Goal: Task Accomplishment & Management: Manage account settings

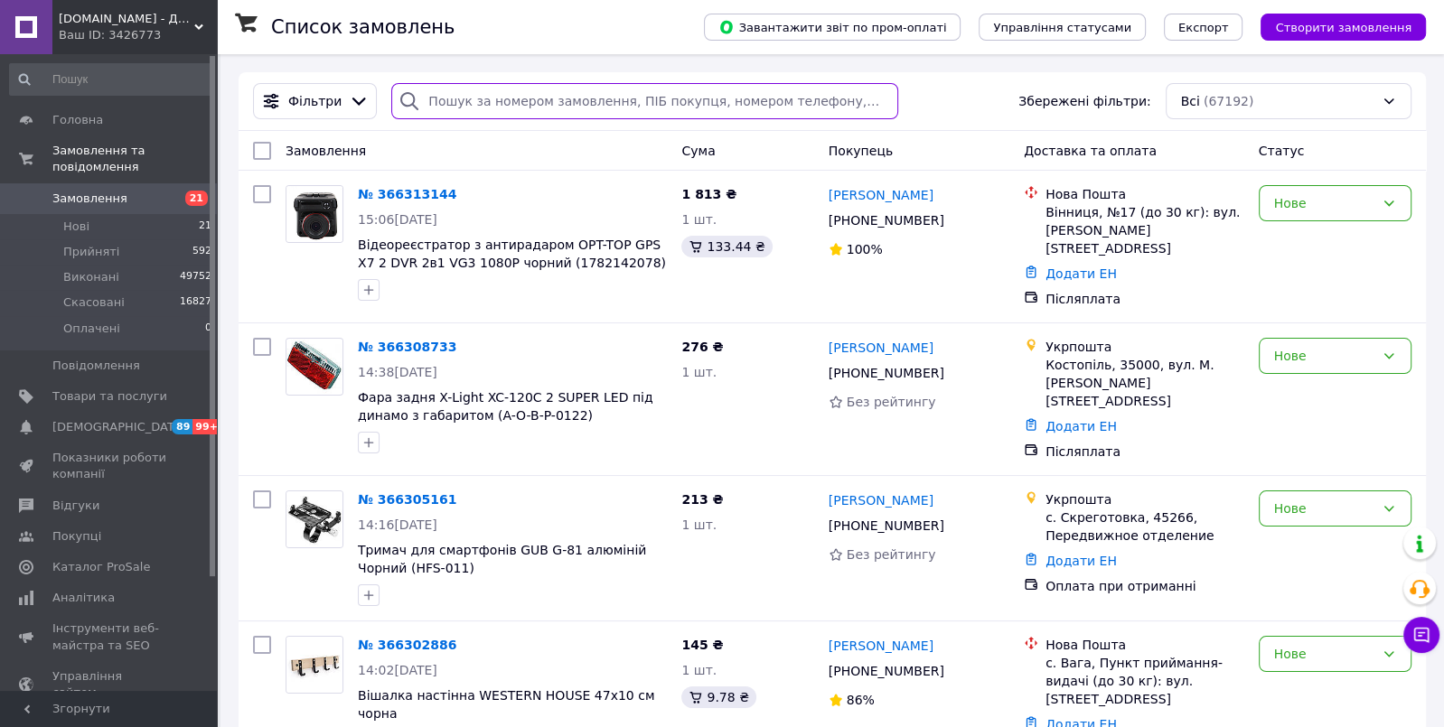
click at [470, 101] on input "search" at bounding box center [644, 101] width 507 height 36
paste input "366178016"
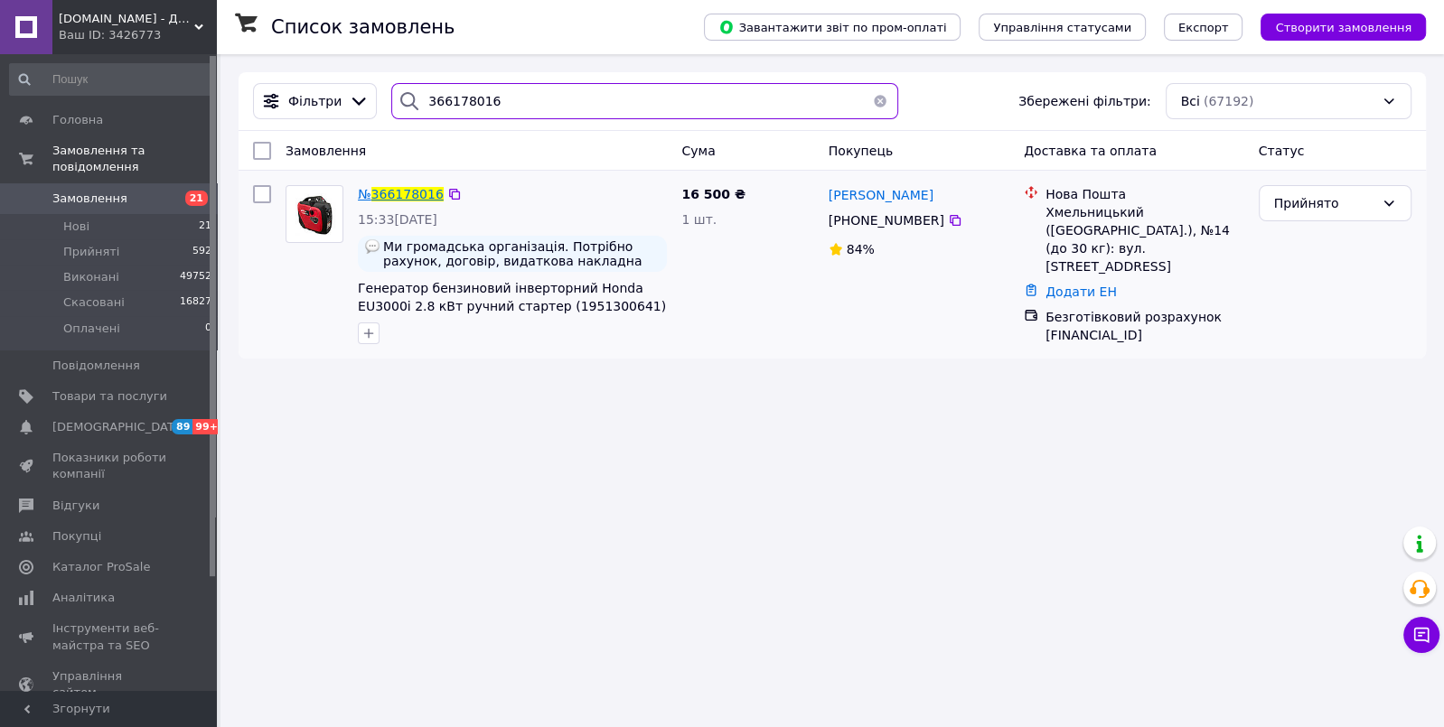
type input "366178016"
click at [404, 195] on span "366178016" at bounding box center [407, 194] width 72 height 14
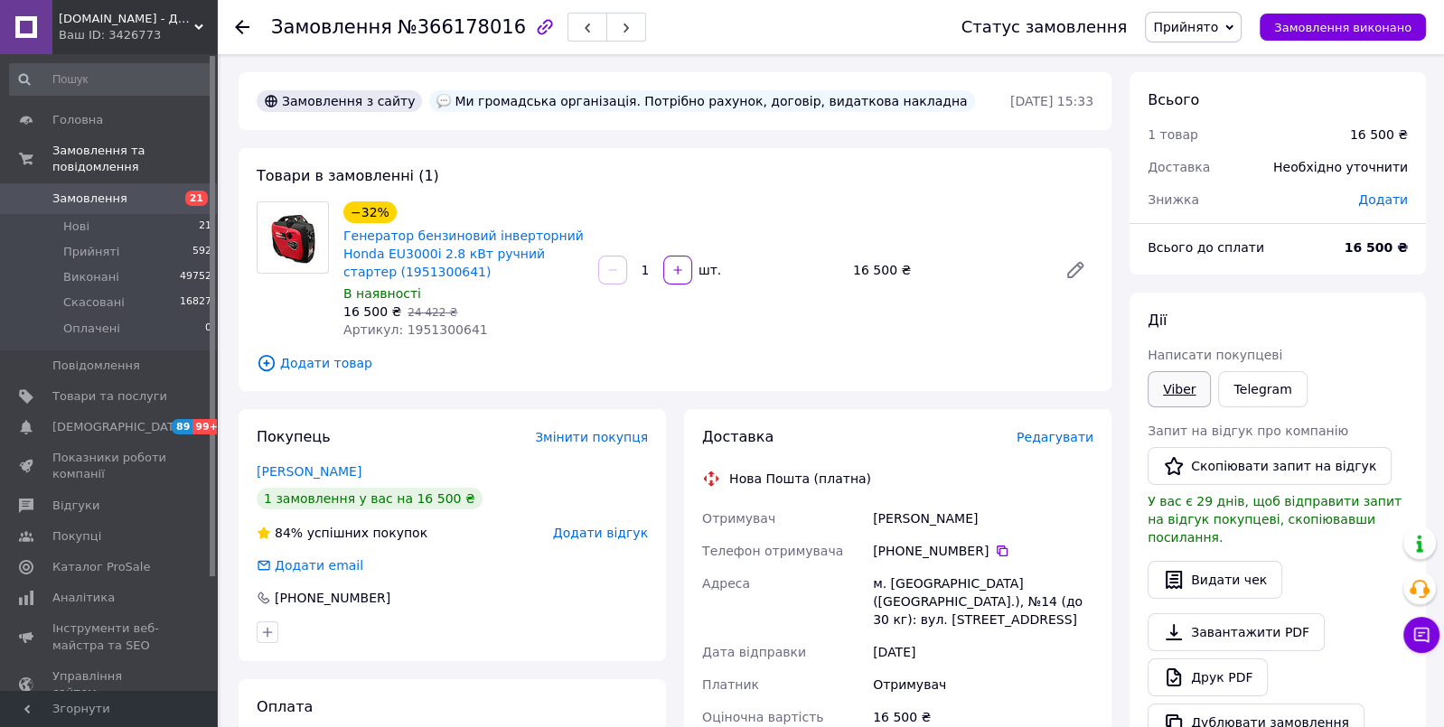
click at [1176, 390] on link "Viber" at bounding box center [1179, 389] width 63 height 36
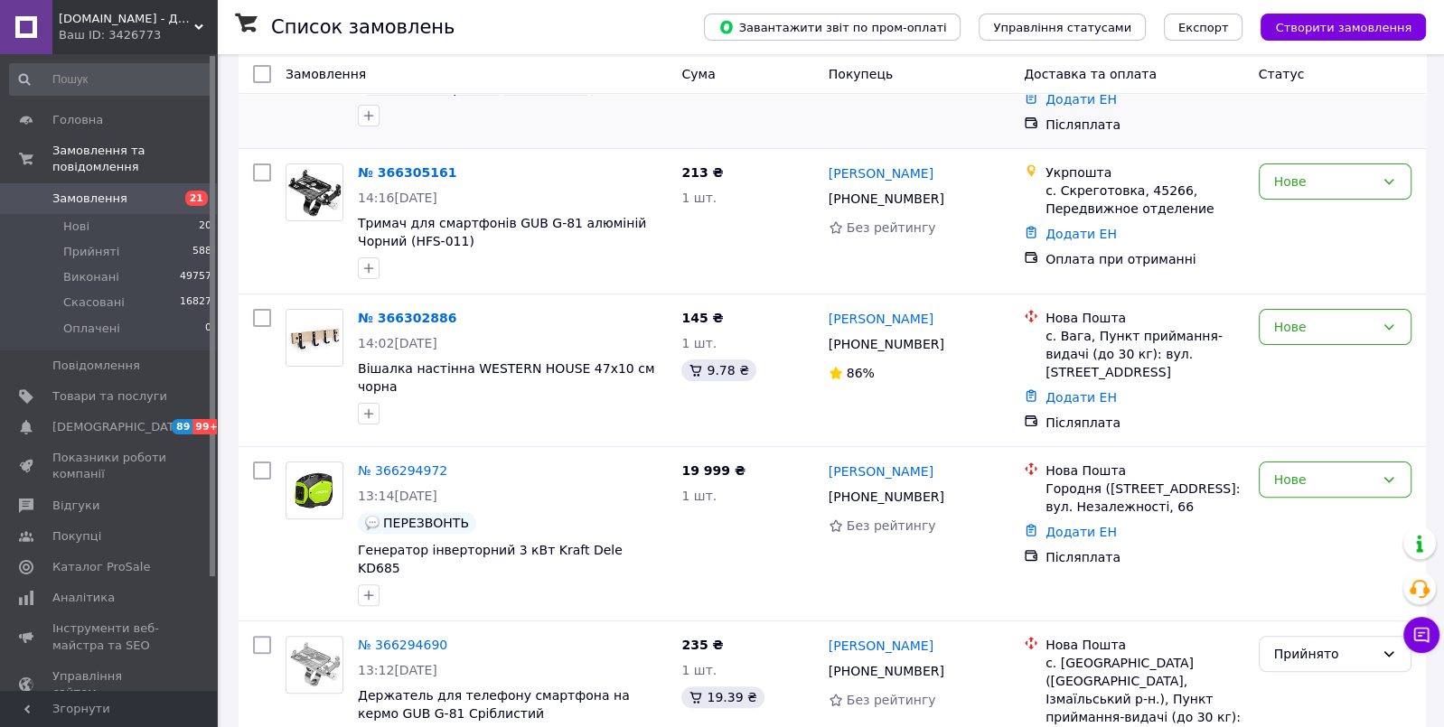
scroll to position [330, 0]
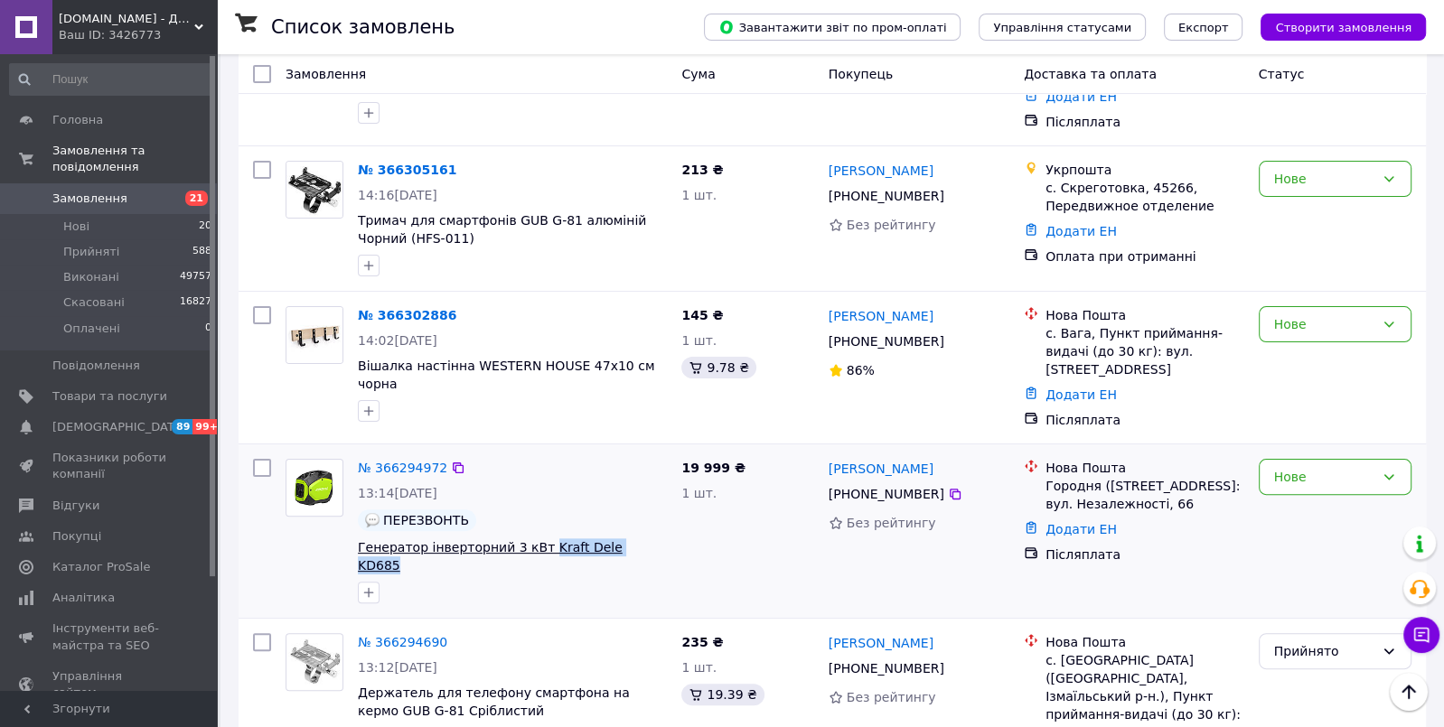
drag, startPoint x: 661, startPoint y: 528, endPoint x: 540, endPoint y: 526, distance: 121.1
click at [540, 539] on span "Генератор інверторний 3 кВт Kraft Dele KD685" at bounding box center [512, 557] width 309 height 36
copy span "Kraft Dele KD685"
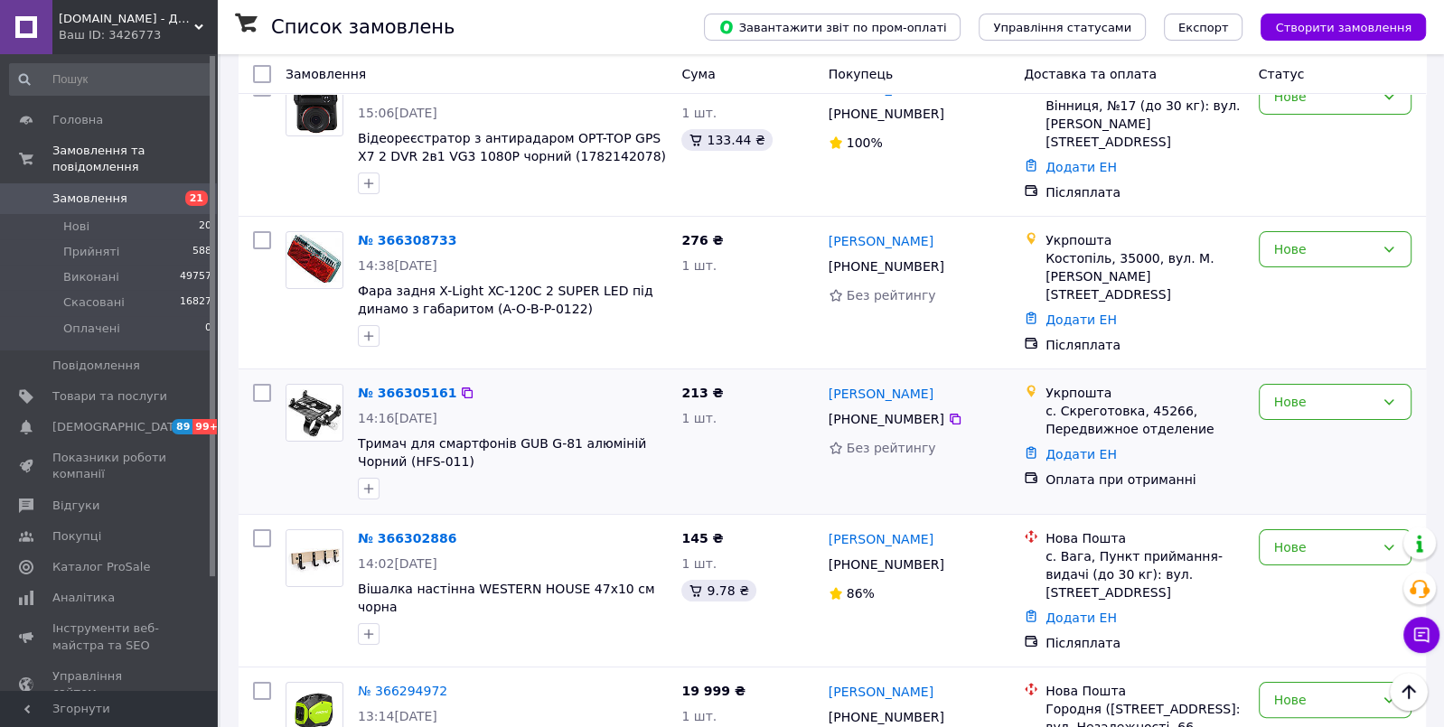
scroll to position [0, 0]
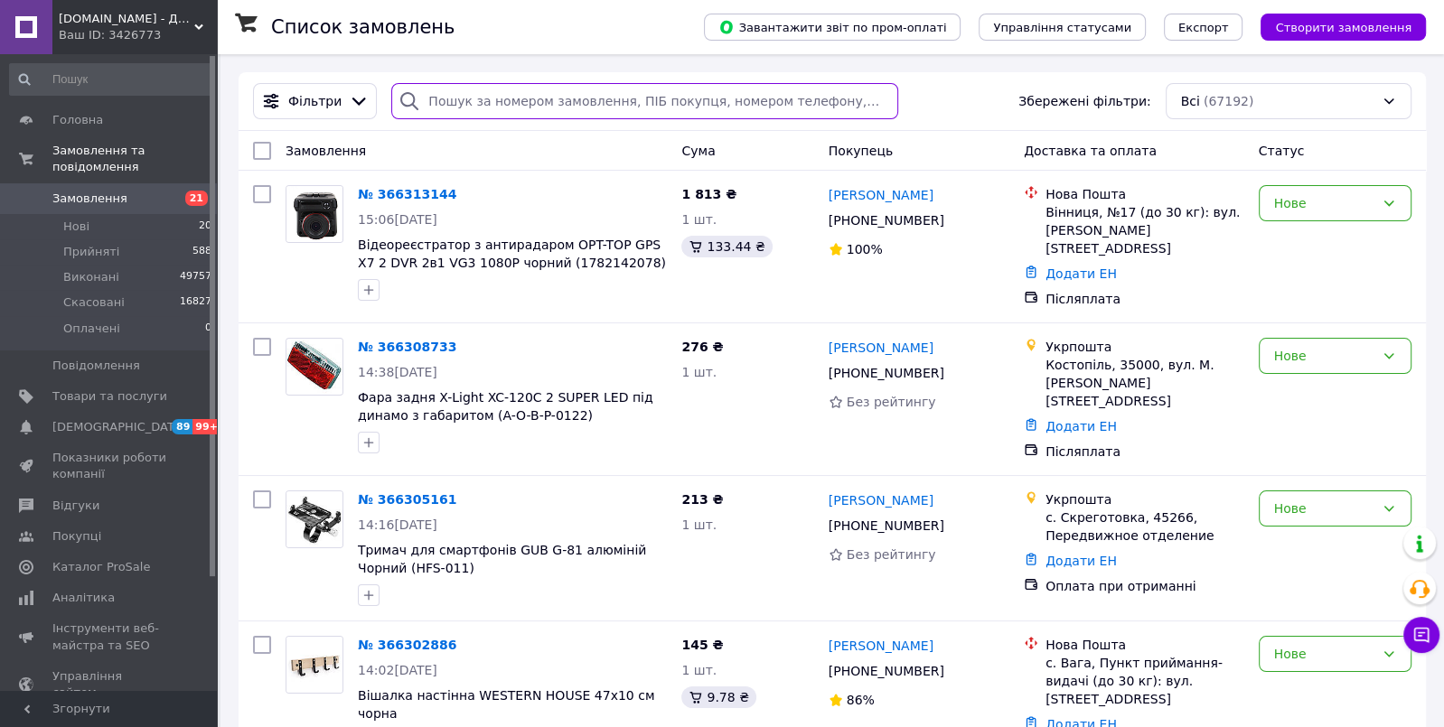
click at [518, 99] on input "search" at bounding box center [644, 101] width 507 height 36
paste input "366149048"
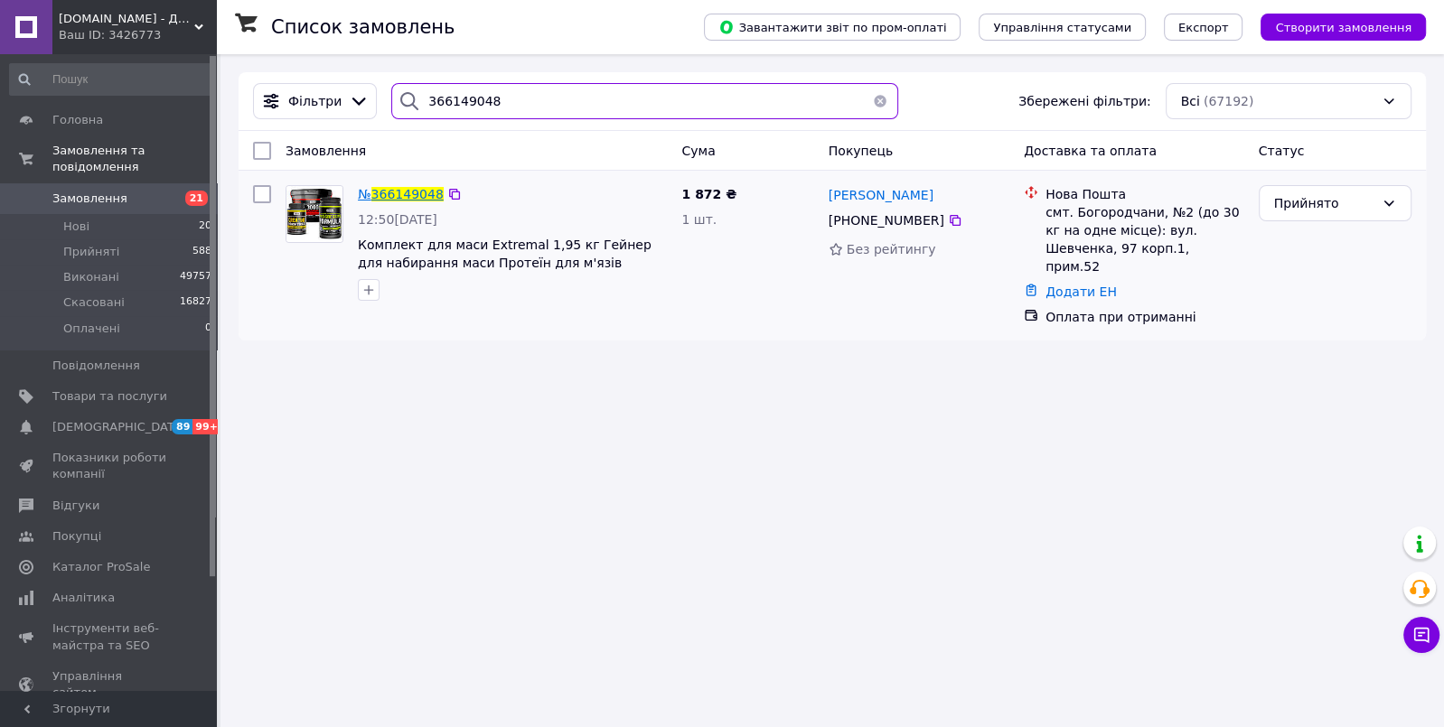
type input "366149048"
click at [401, 193] on span "366149048" at bounding box center [407, 194] width 72 height 14
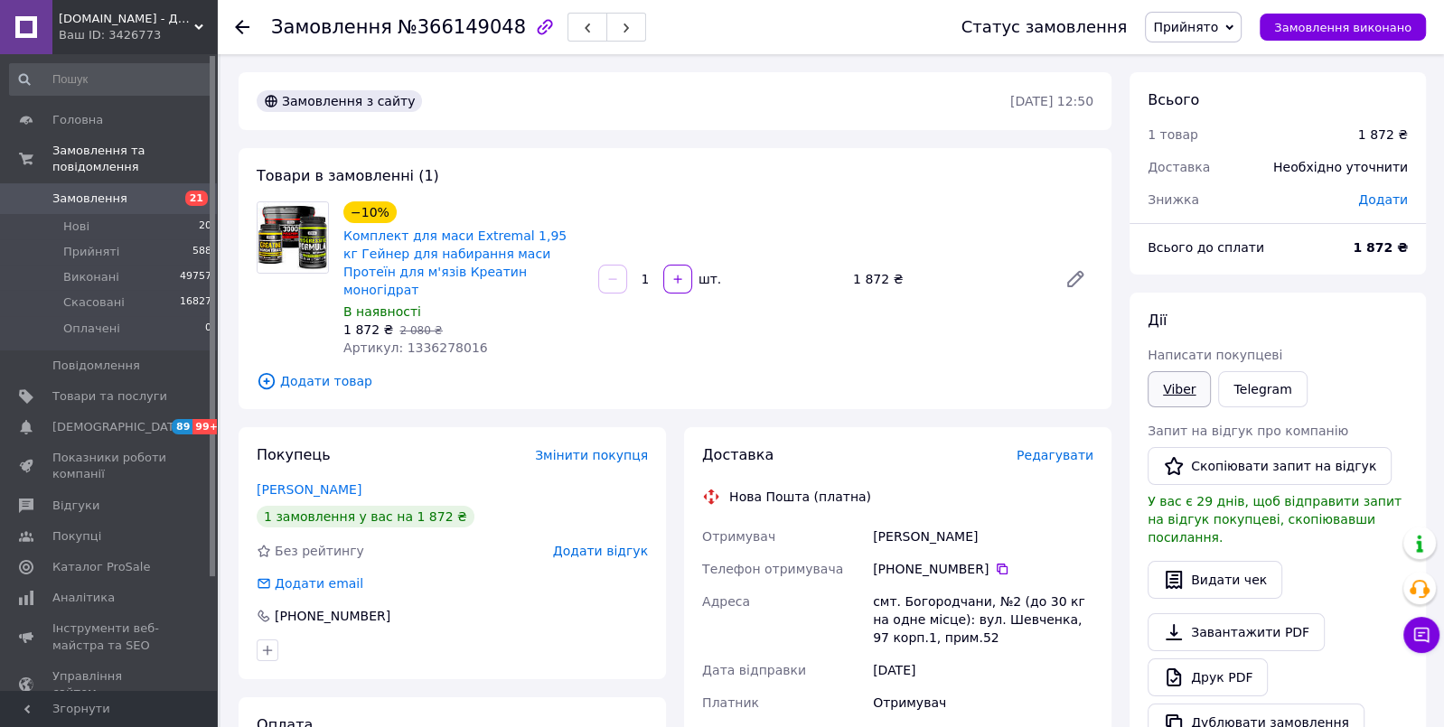
click at [1175, 389] on link "Viber" at bounding box center [1179, 389] width 63 height 36
click at [1262, 389] on link "Telegram" at bounding box center [1262, 389] width 89 height 36
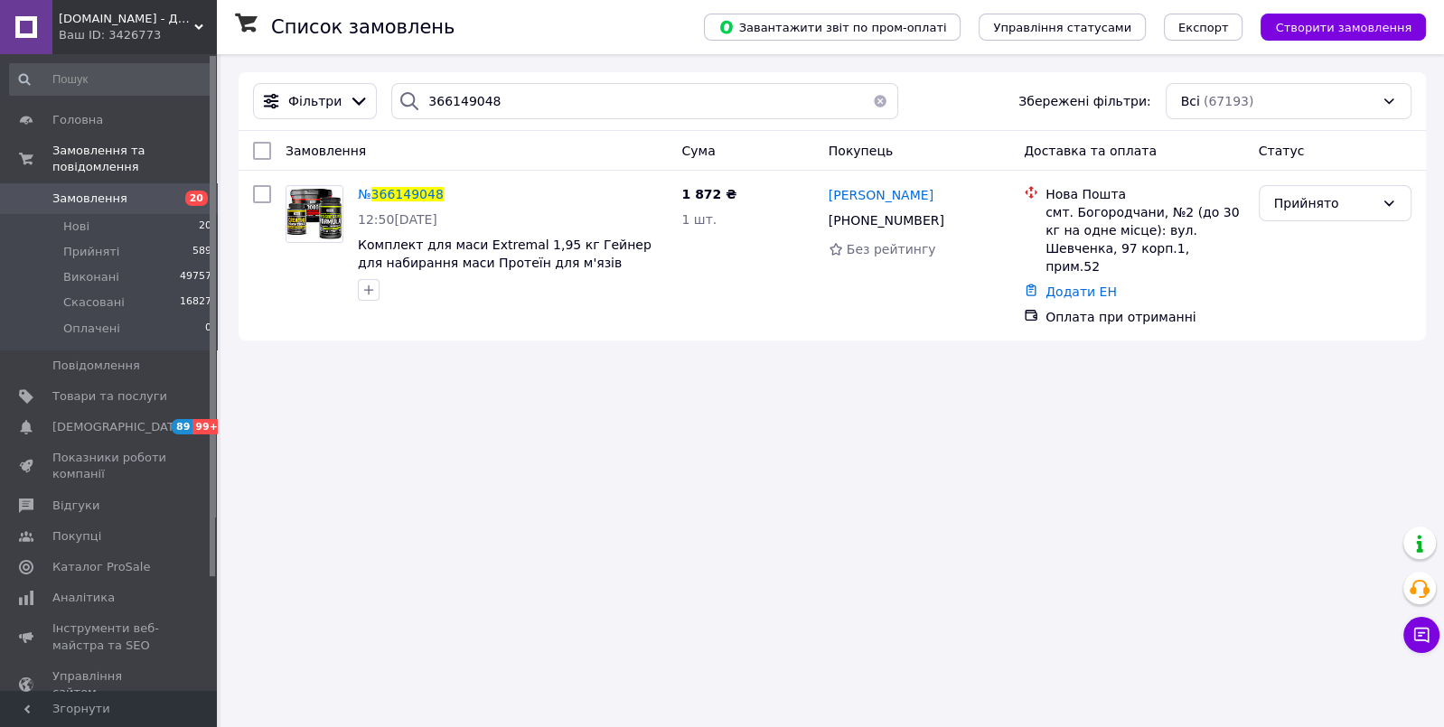
click at [75, 202] on span "Замовлення" at bounding box center [89, 199] width 75 height 16
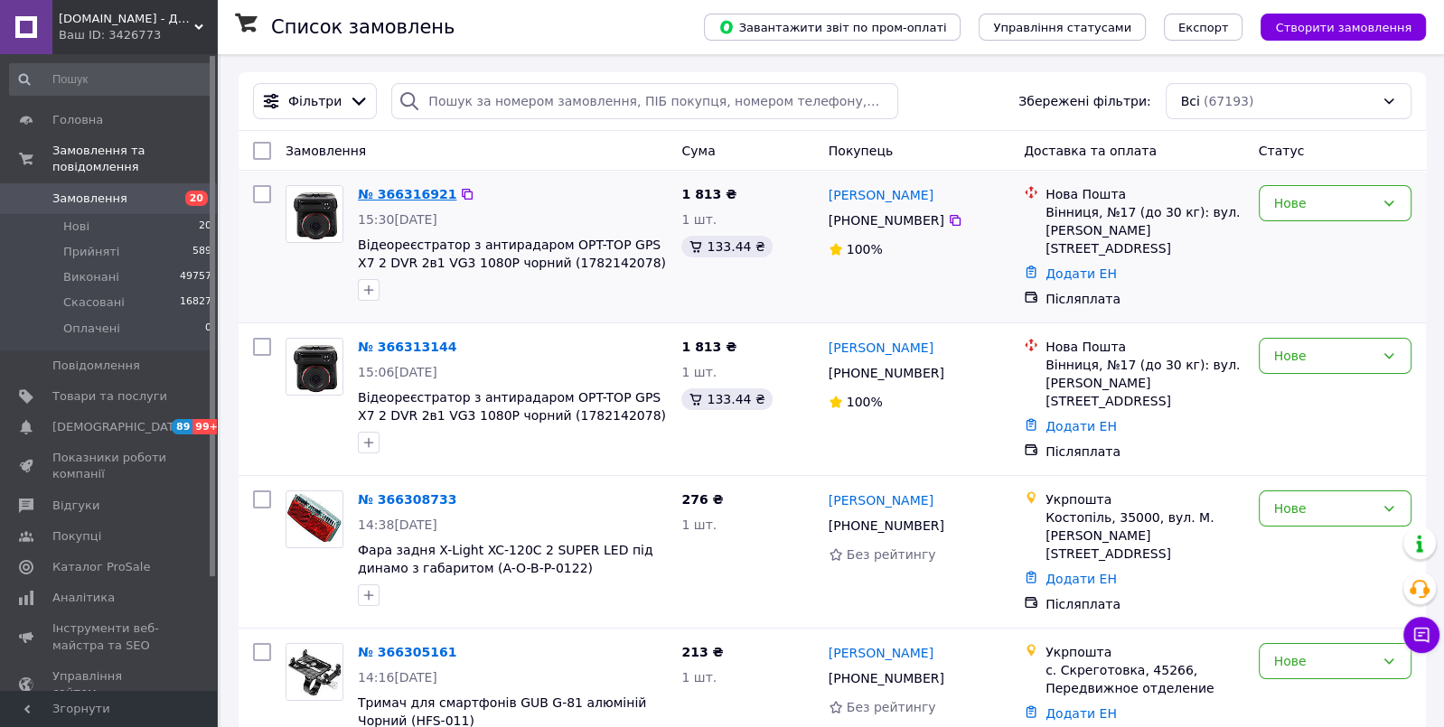
click at [402, 190] on link "№ 366316921" at bounding box center [407, 194] width 98 height 14
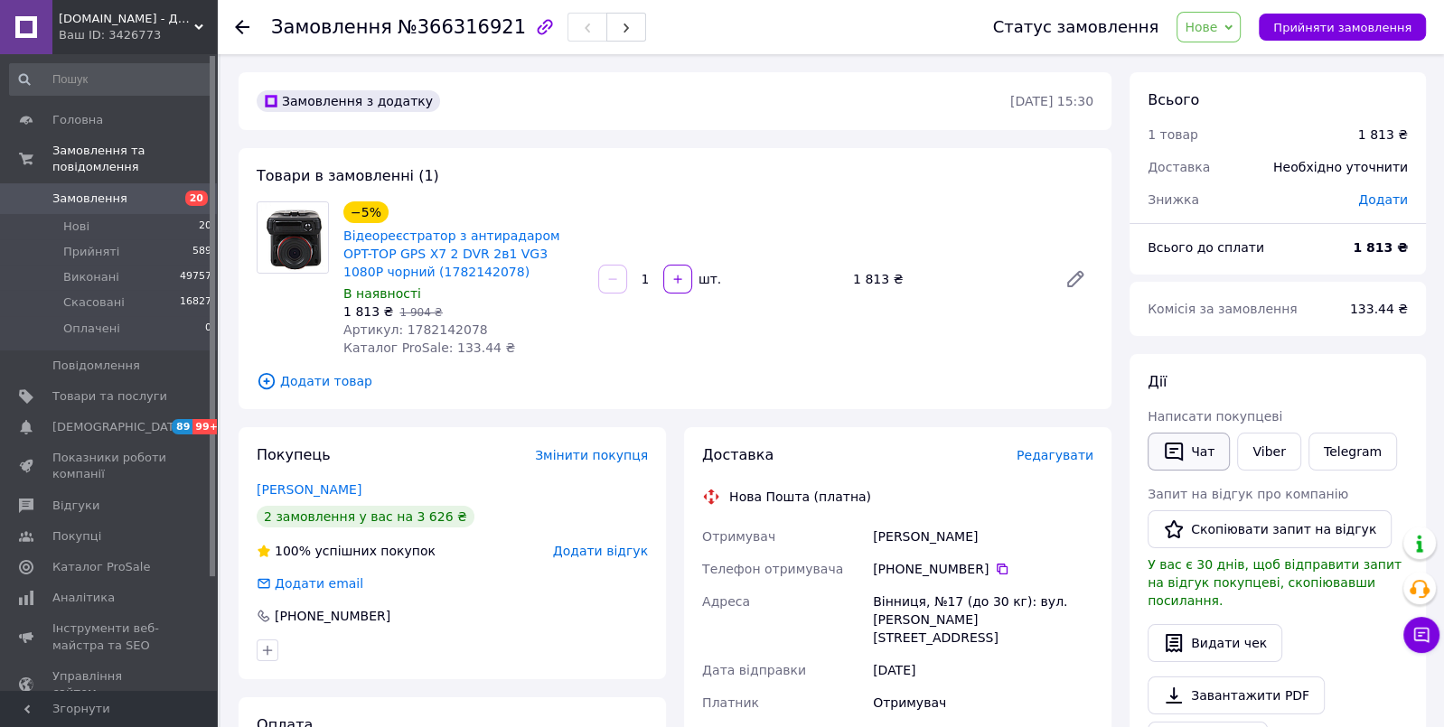
click at [1183, 444] on icon "button" at bounding box center [1174, 452] width 22 height 22
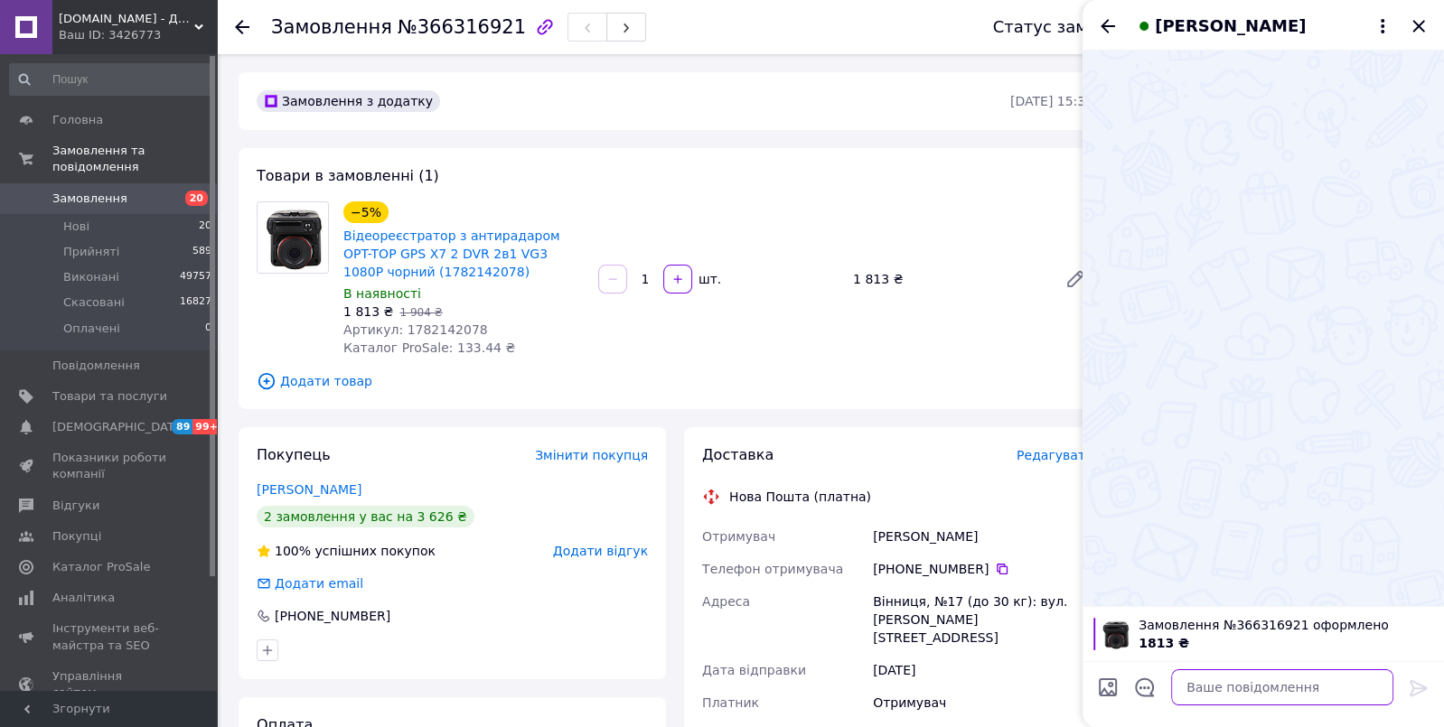
click at [1197, 686] on textarea at bounding box center [1282, 688] width 222 height 36
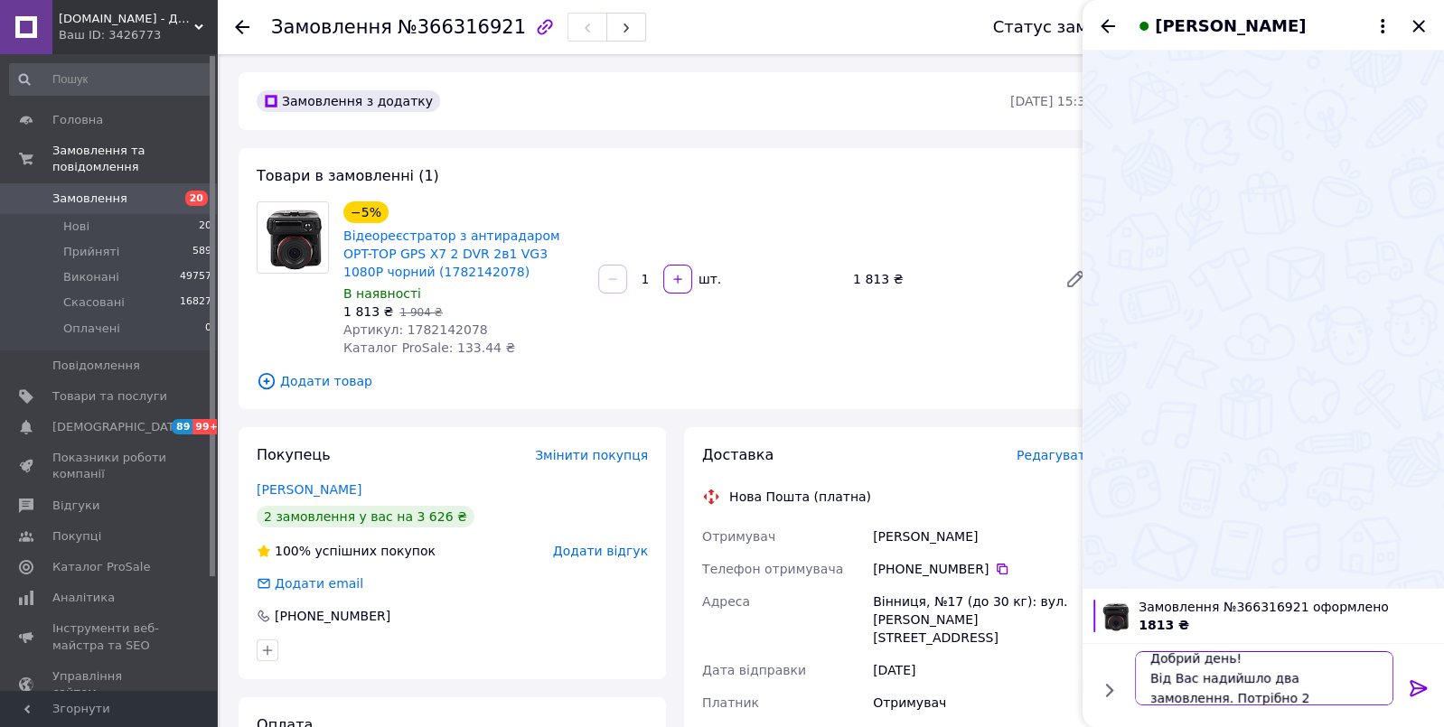
scroll to position [1, 0]
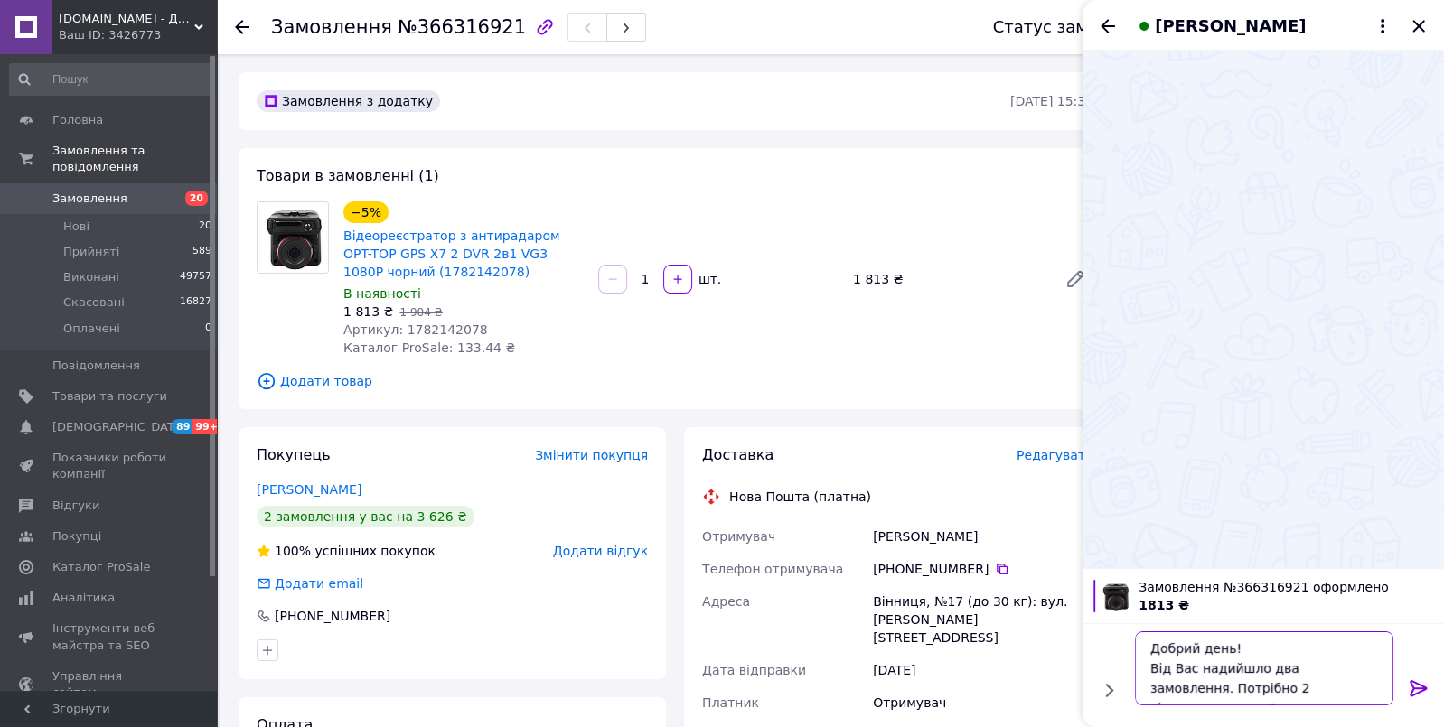
click at [1227, 667] on textarea "Добрий день! Від Вас надийшло два замовлення. Потрібно 2 відеореєстратора?" at bounding box center [1264, 669] width 258 height 74
type textarea "Добрий день! Від Вас надійшло два замовлення. Потрібно 2 відеореєстратора?"
click at [1417, 687] on icon at bounding box center [1419, 689] width 22 height 22
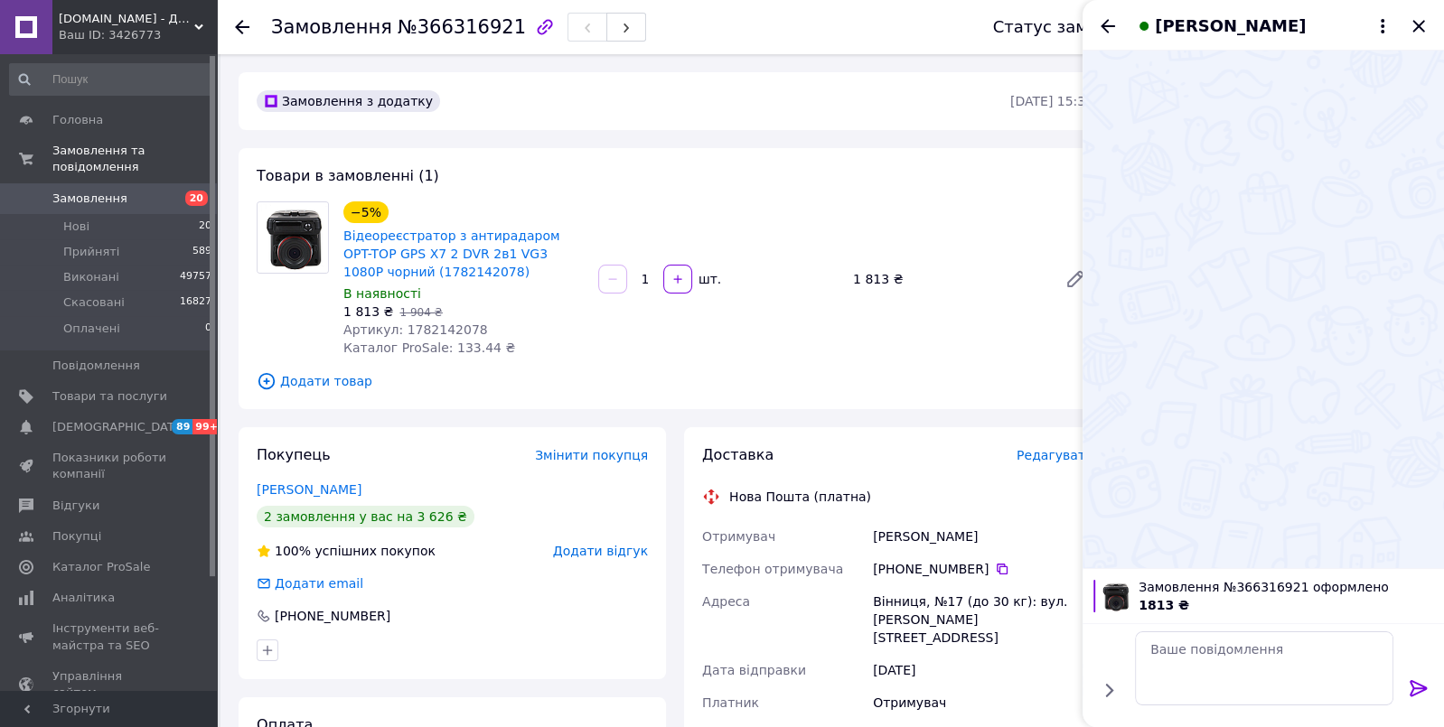
scroll to position [0, 0]
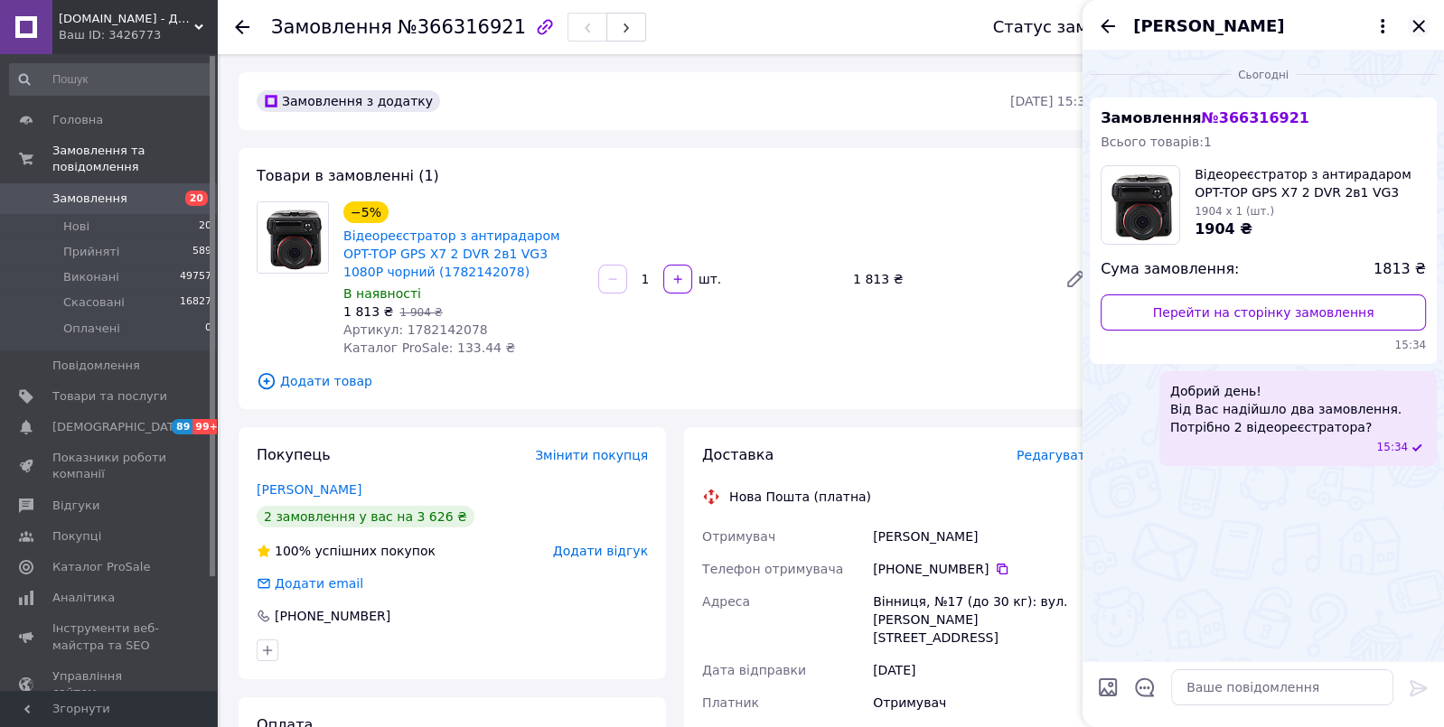
click at [1419, 26] on icon "Закрити" at bounding box center [1418, 26] width 12 height 12
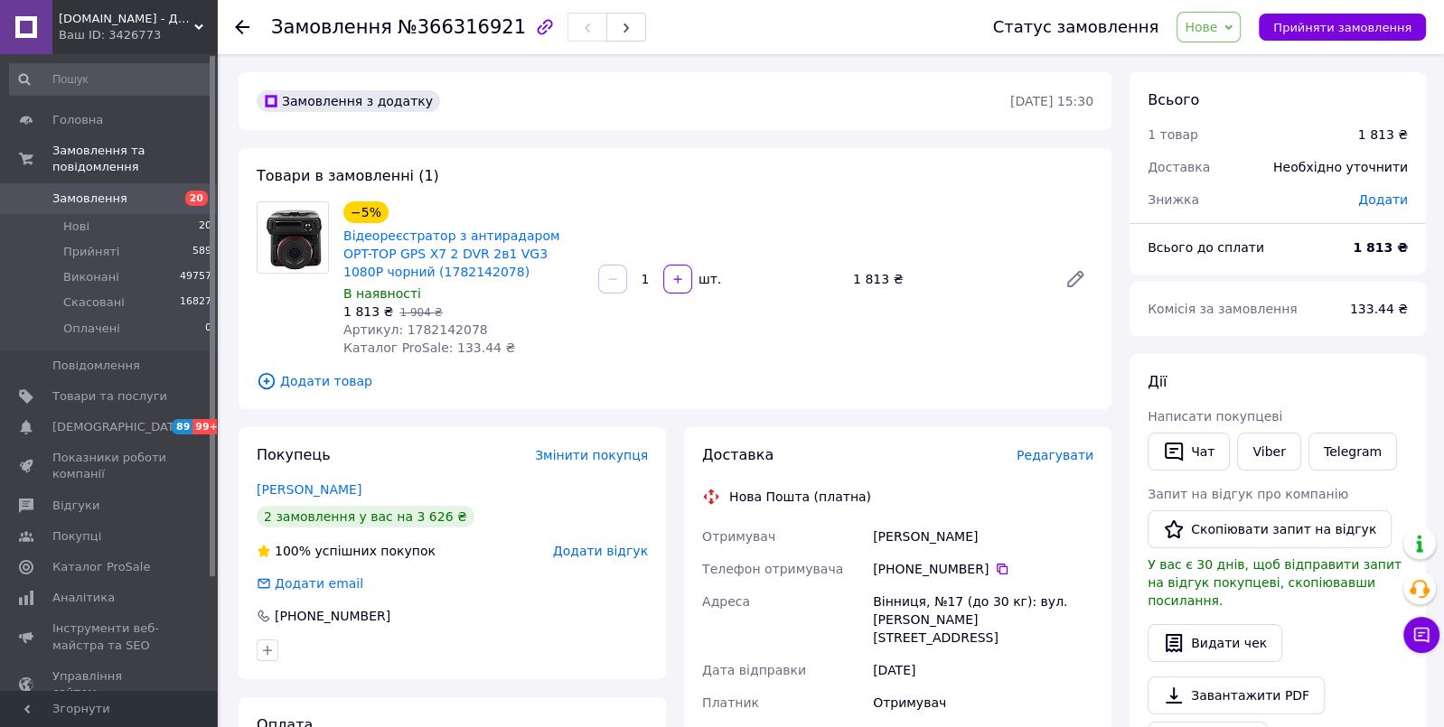
click at [235, 25] on icon at bounding box center [242, 27] width 14 height 14
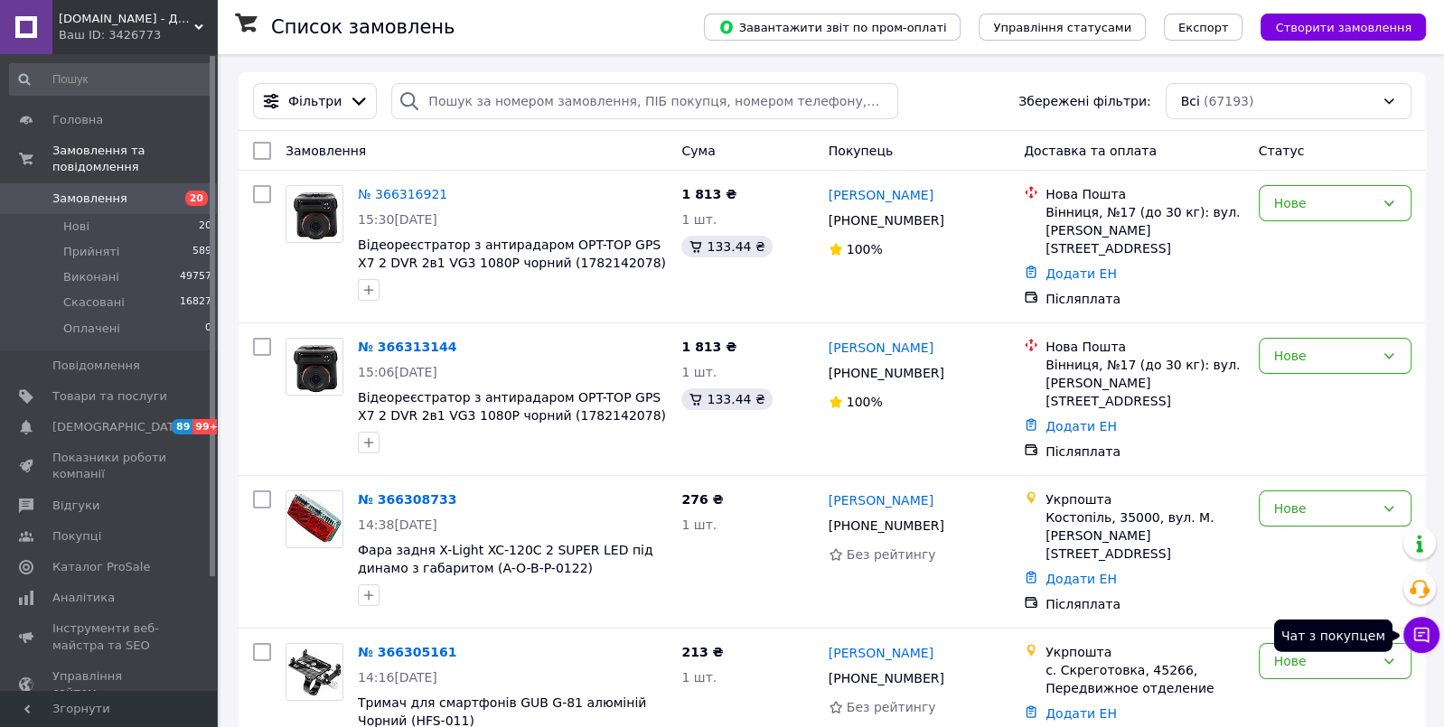
click at [1424, 639] on icon at bounding box center [1421, 635] width 18 height 18
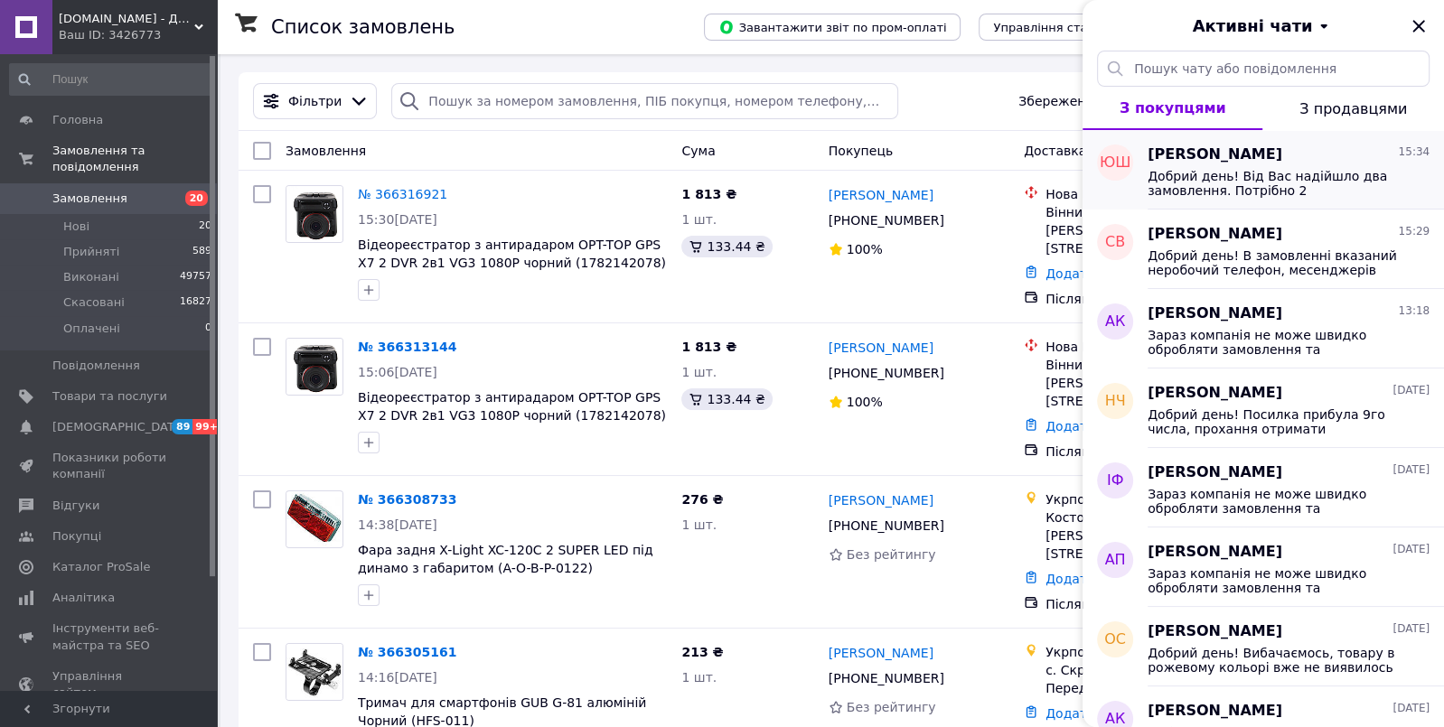
click at [1197, 184] on span "Добрий день! Від Вас надійшло два замовлення. Потрібно 2 відеореєстратора?" at bounding box center [1276, 183] width 257 height 29
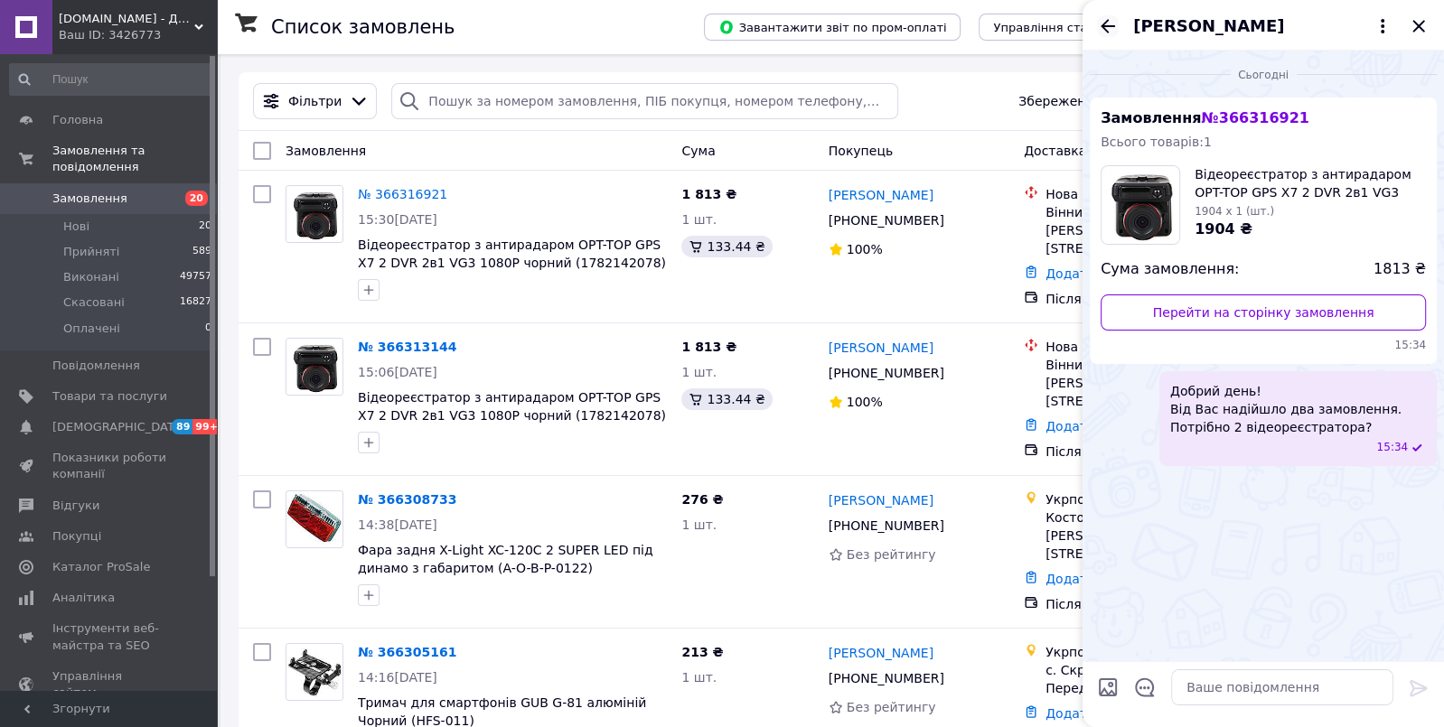
click at [1109, 24] on icon "Назад" at bounding box center [1108, 26] width 22 height 22
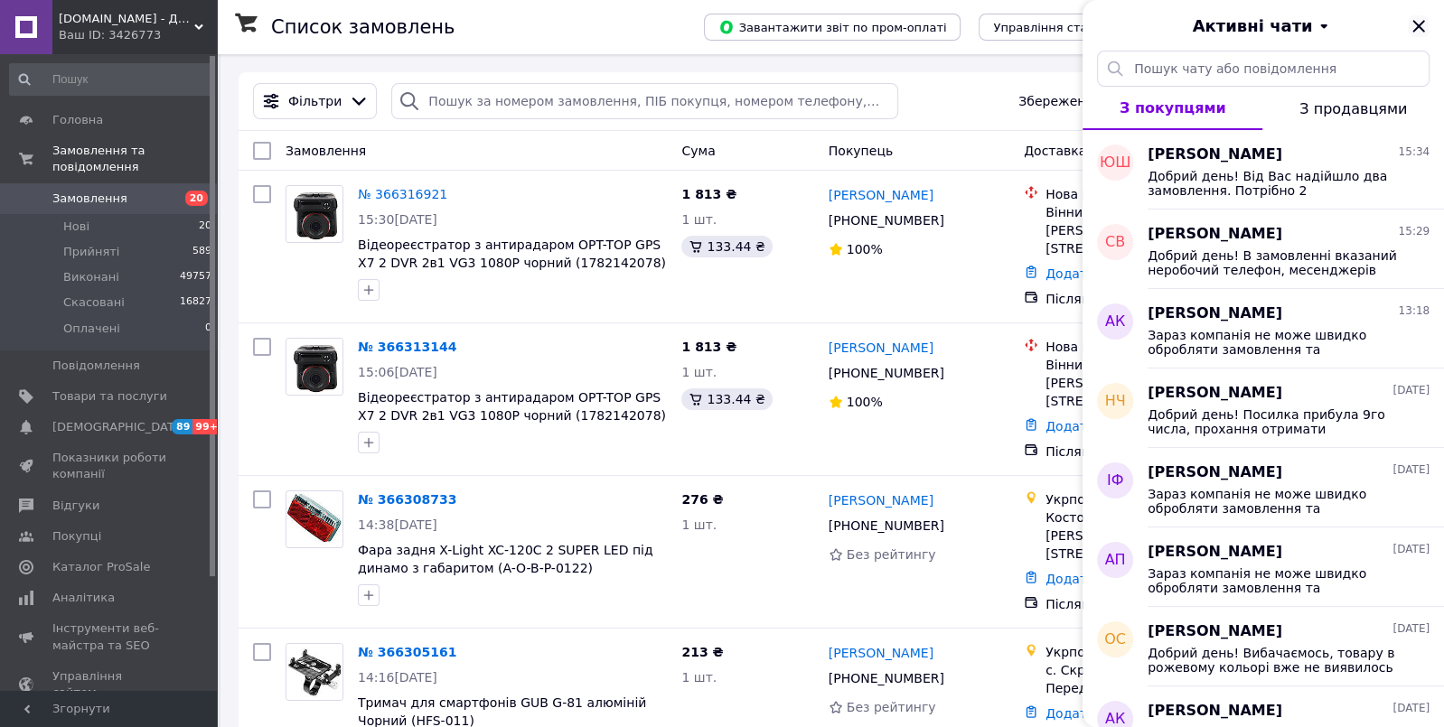
click at [1422, 26] on icon "Закрити" at bounding box center [1419, 26] width 22 height 22
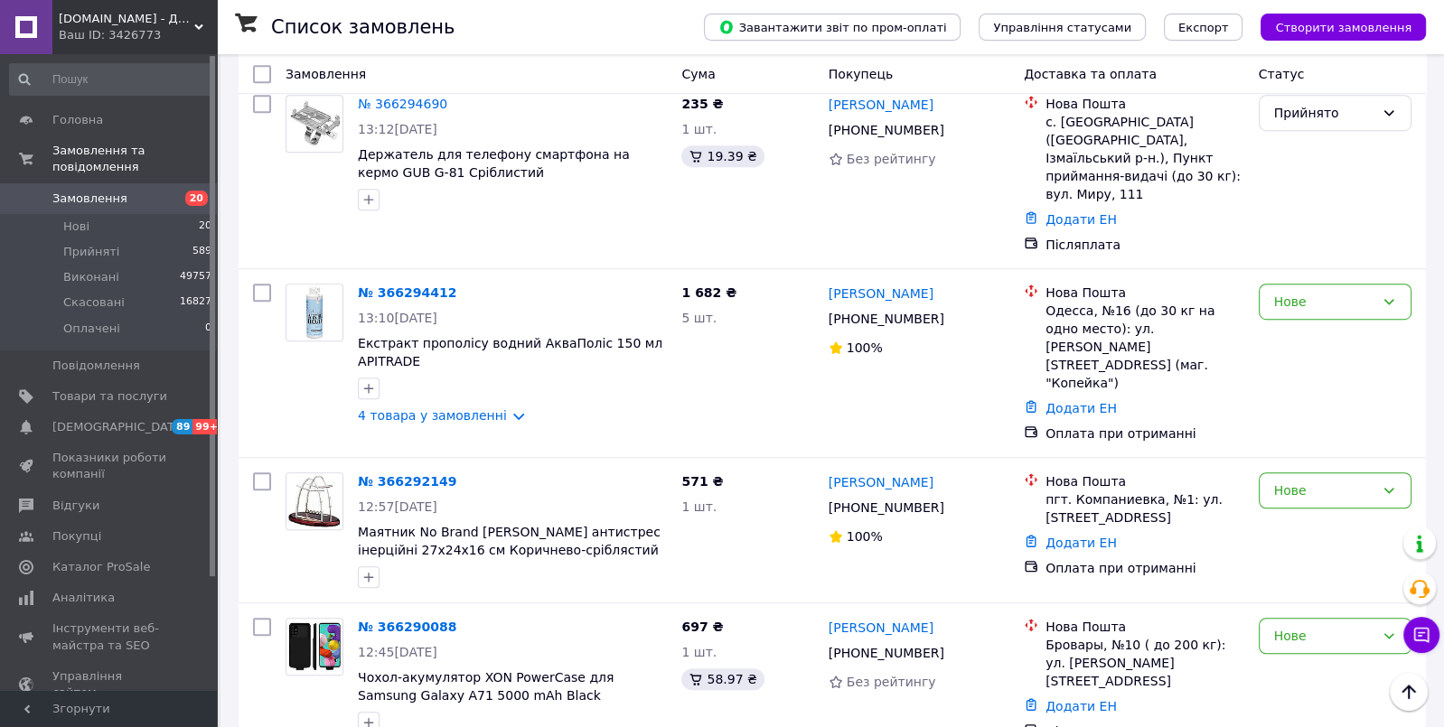
scroll to position [1036, 0]
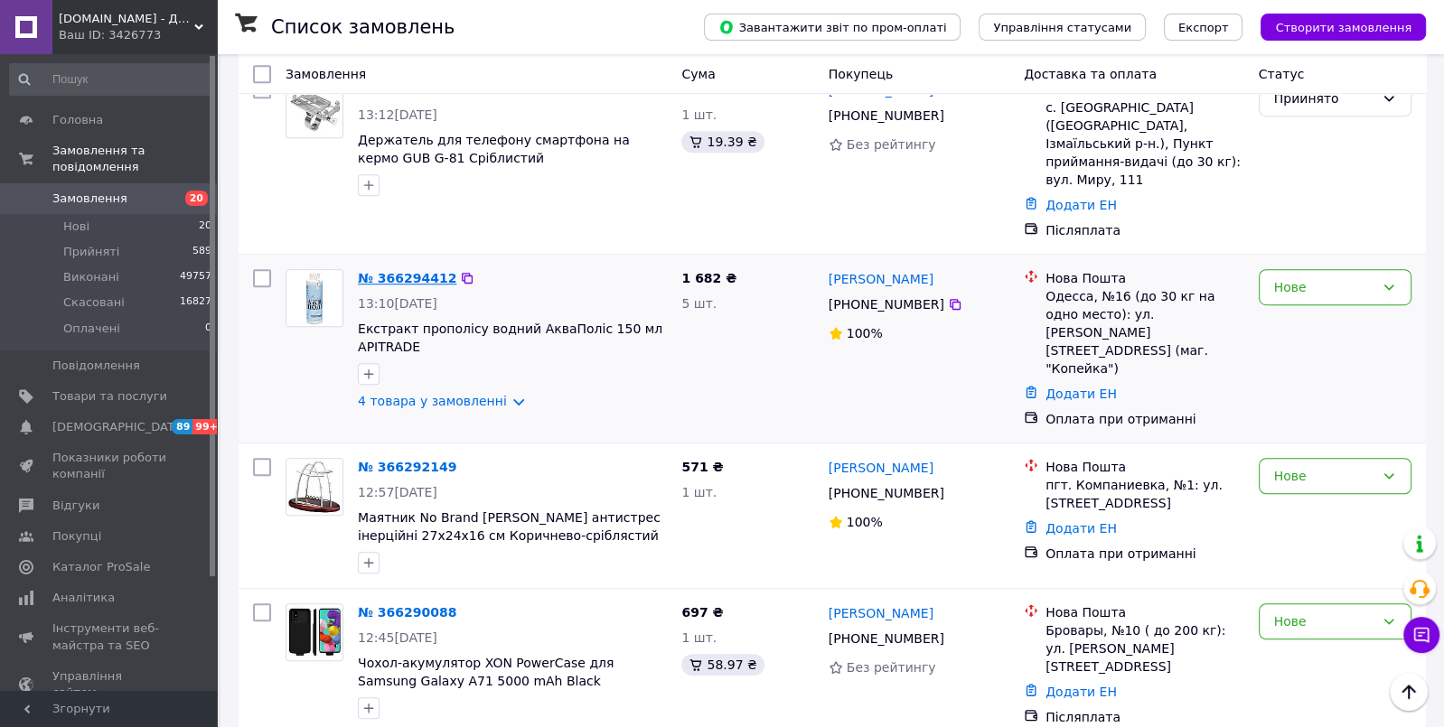
click at [401, 271] on link "№ 366294412" at bounding box center [407, 278] width 98 height 14
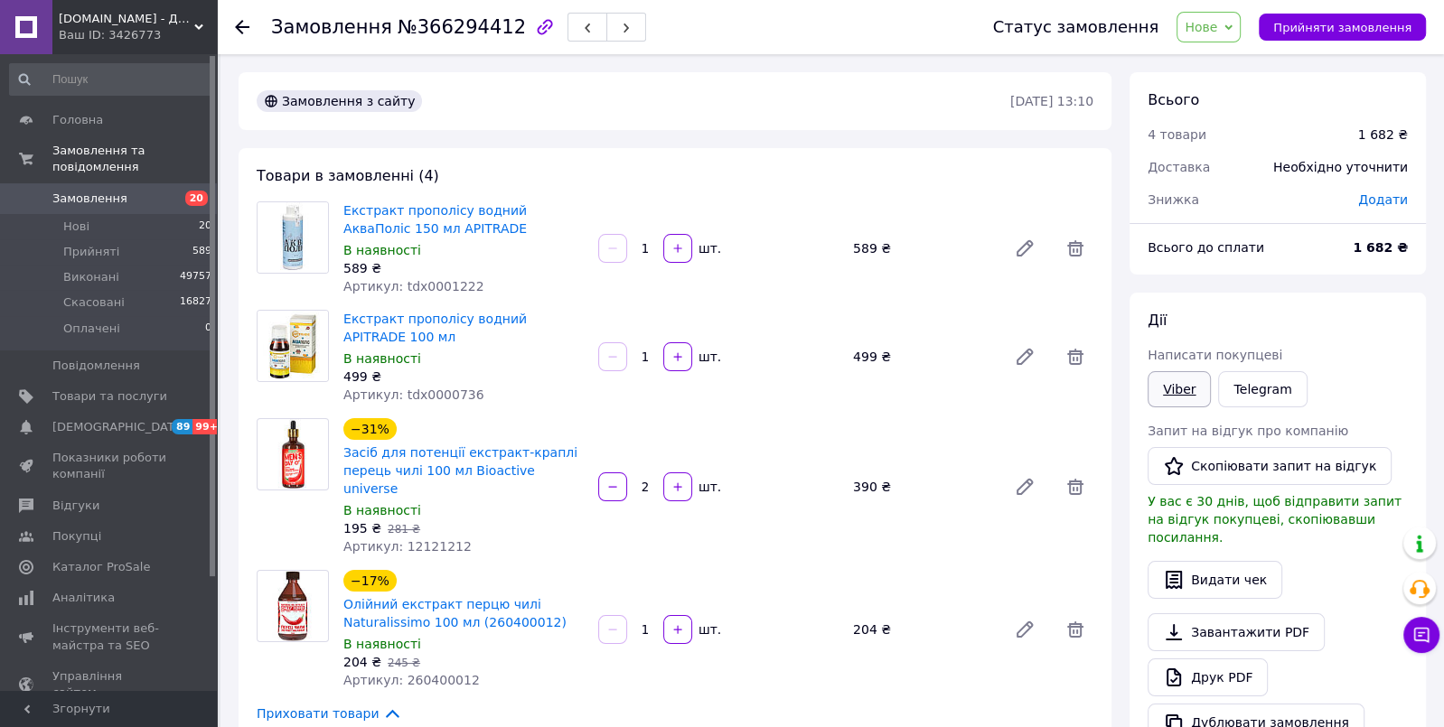
click at [1180, 389] on link "Viber" at bounding box center [1179, 389] width 63 height 36
click at [1178, 389] on link "Viber" at bounding box center [1179, 389] width 63 height 36
click at [1426, 645] on button "Чат з покупцем" at bounding box center [1421, 635] width 36 height 36
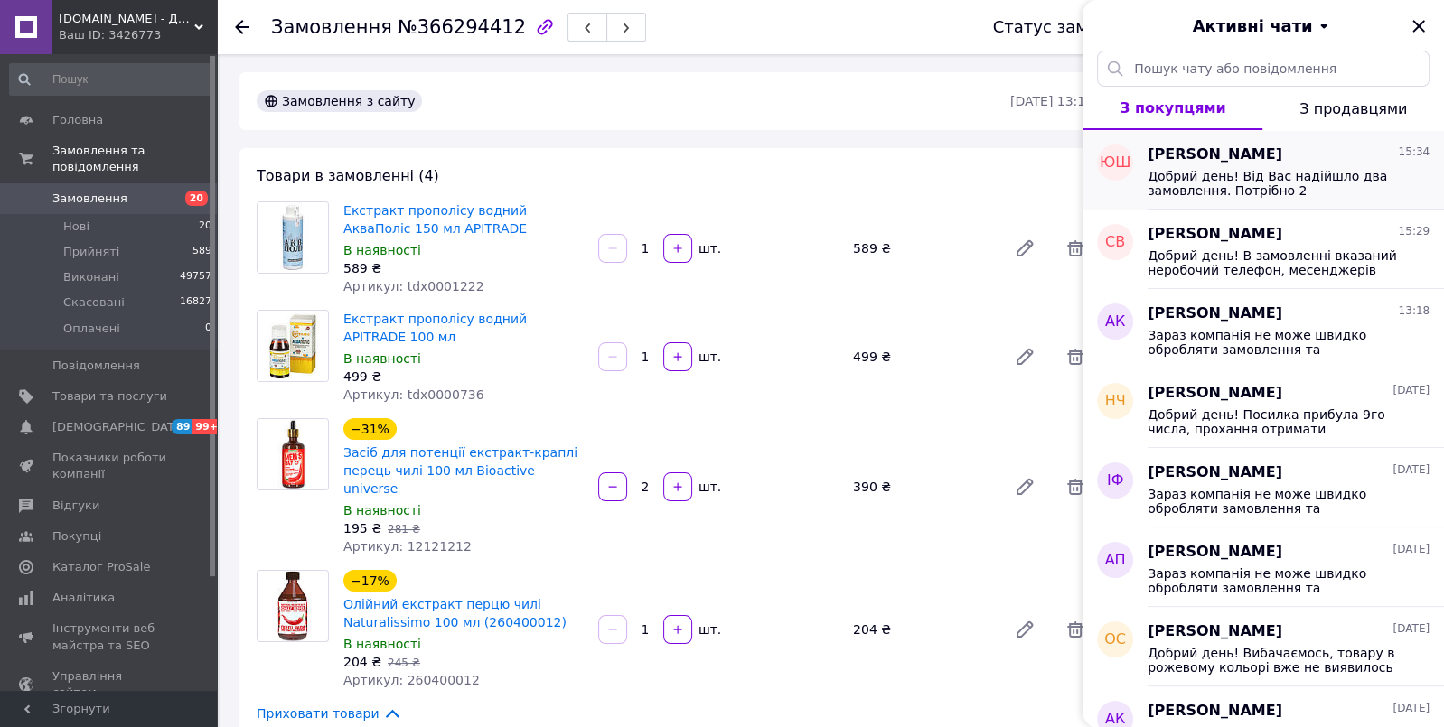
click at [1183, 160] on span "Юрий Шалагинов" at bounding box center [1215, 155] width 135 height 21
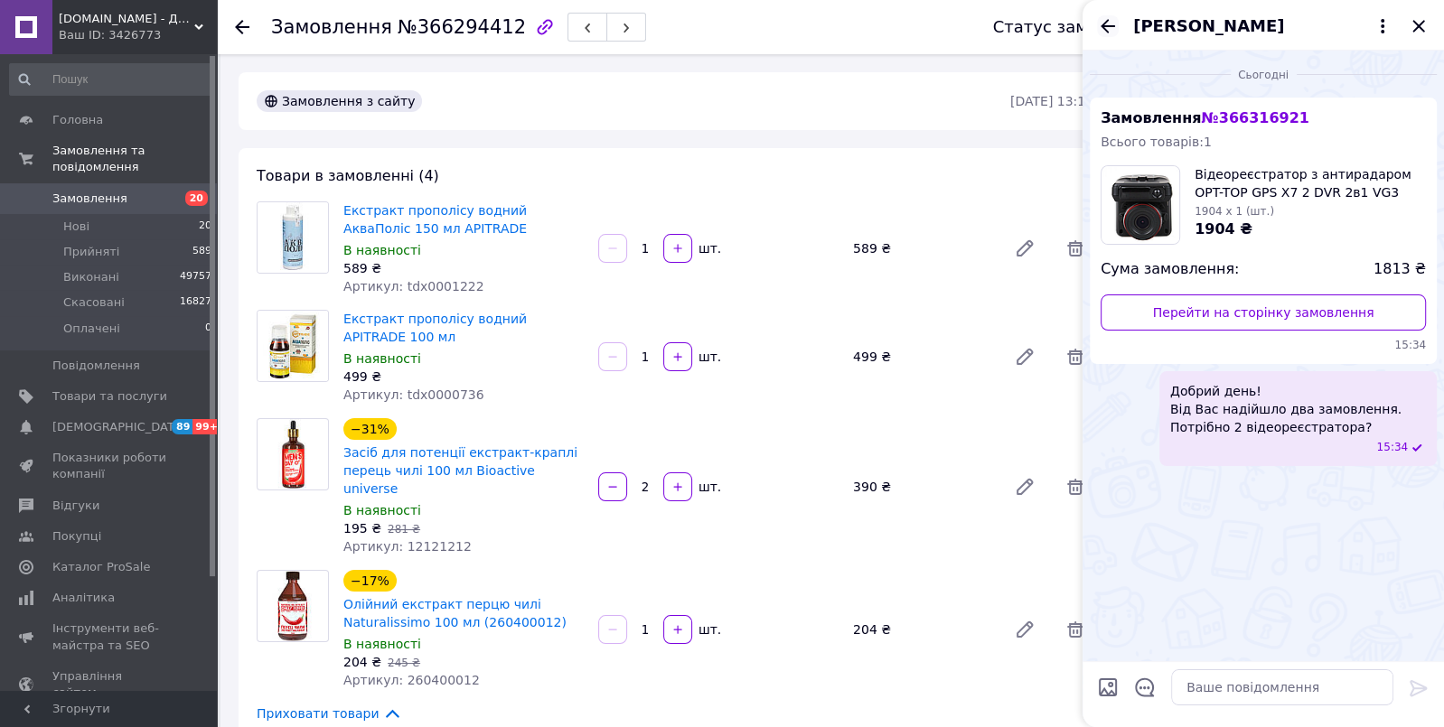
click at [1110, 28] on icon "Назад" at bounding box center [1108, 26] width 22 height 22
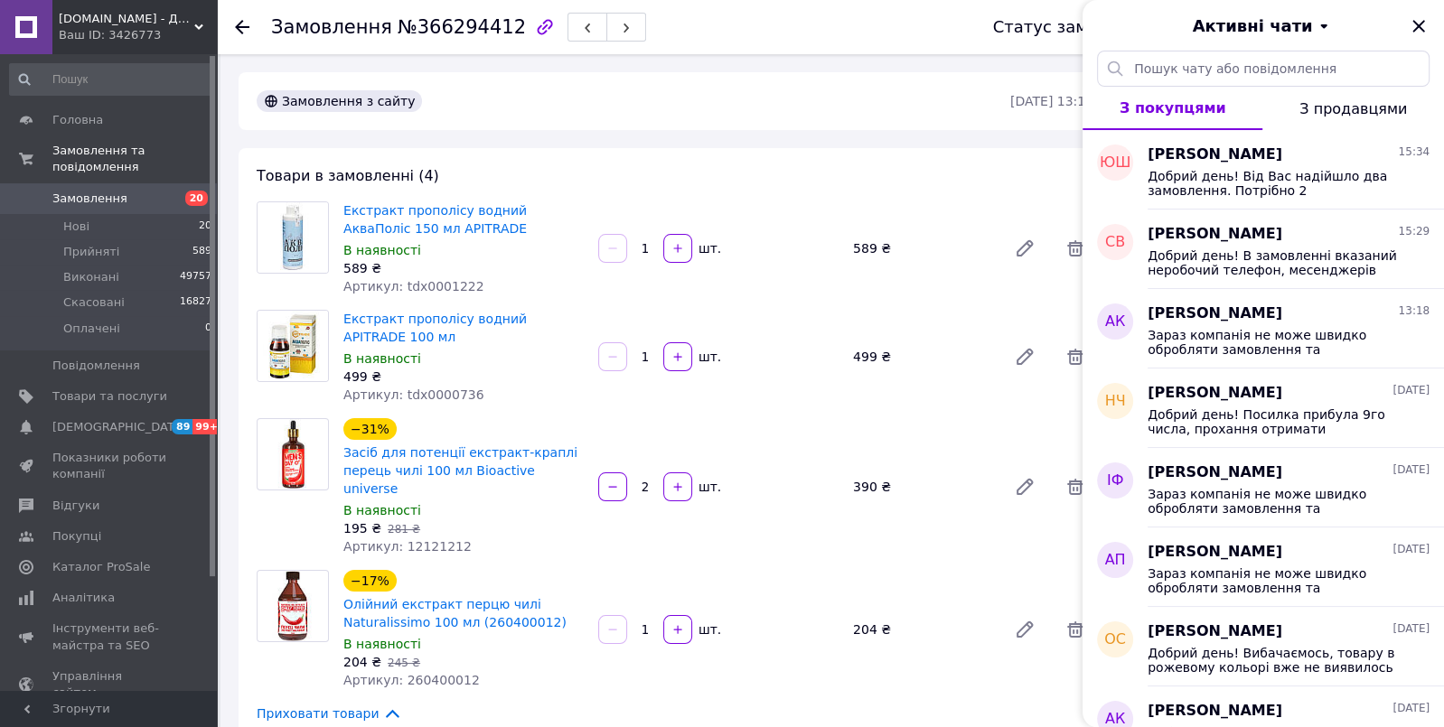
click at [77, 202] on span "Замовлення" at bounding box center [89, 199] width 75 height 16
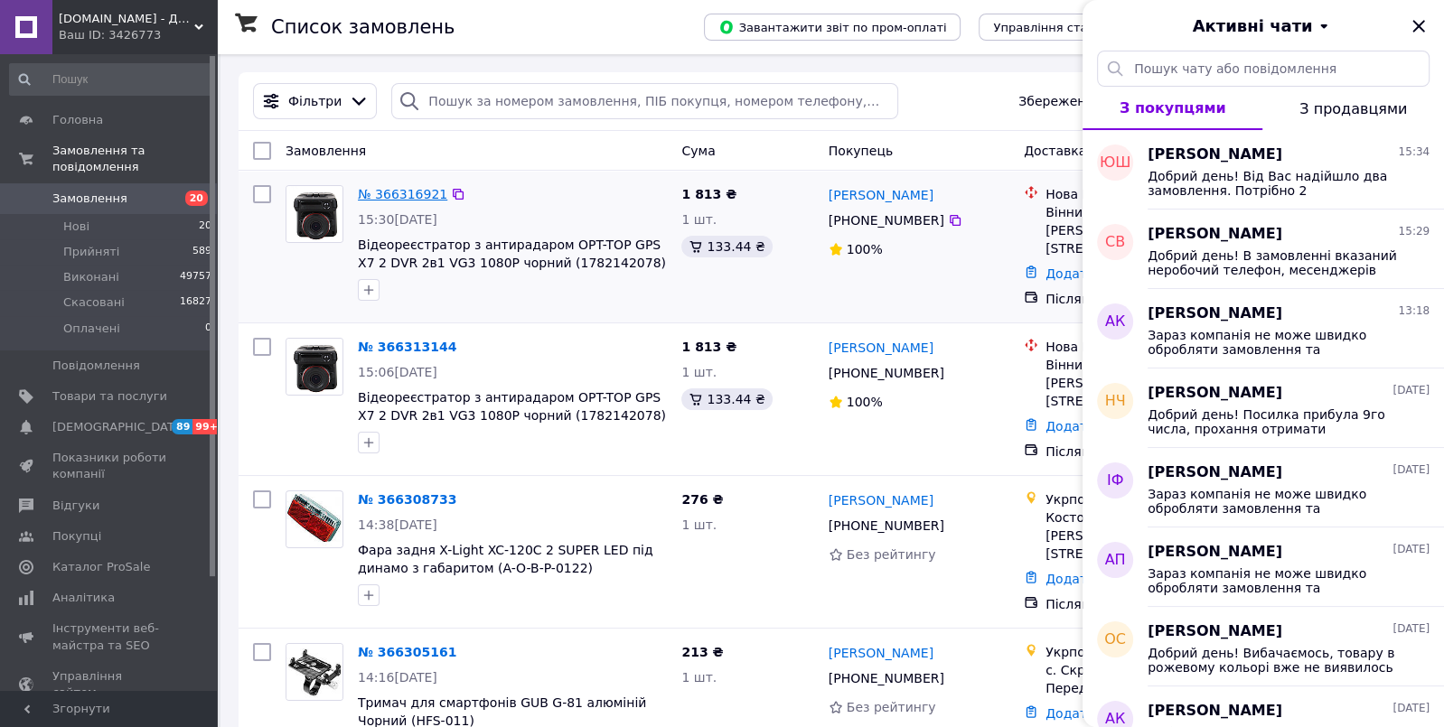
click at [391, 192] on link "№ 366316921" at bounding box center [402, 194] width 89 height 14
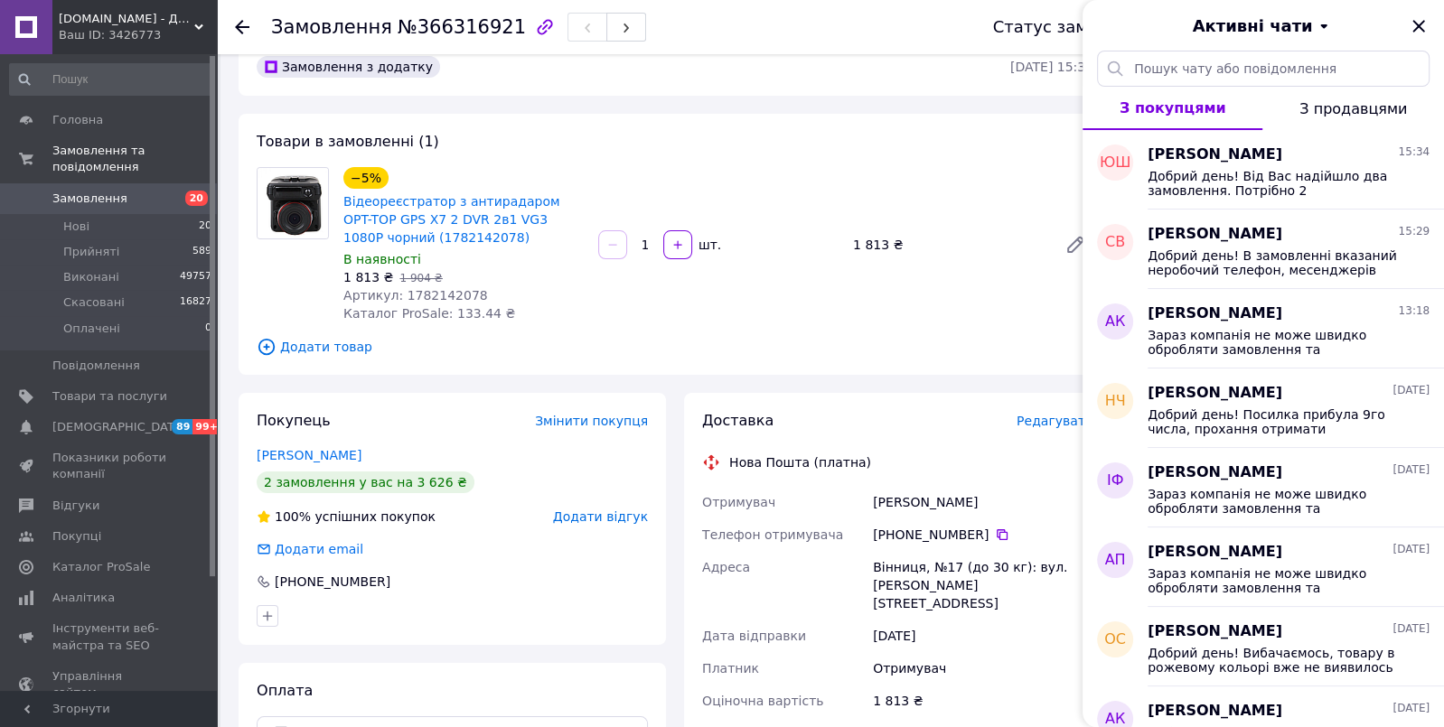
scroll to position [40, 0]
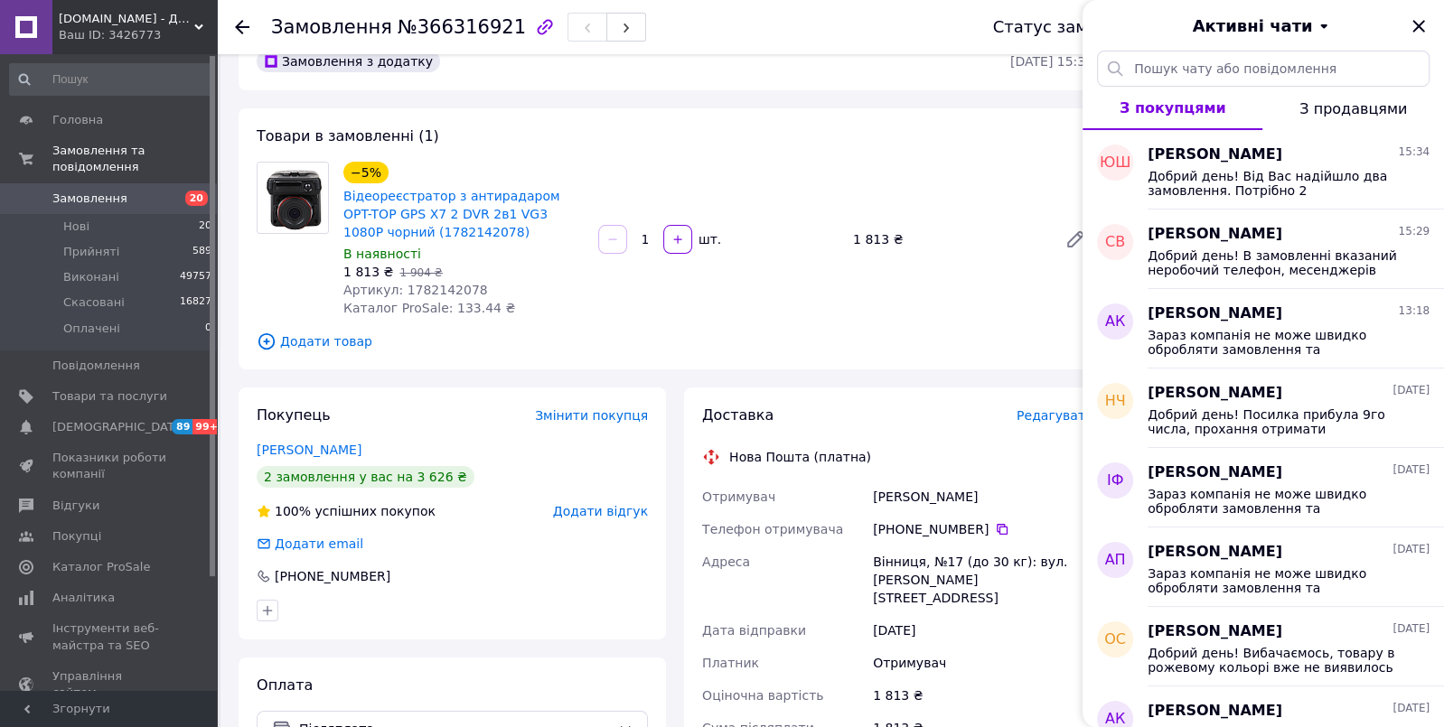
click at [239, 25] on icon at bounding box center [242, 27] width 14 height 14
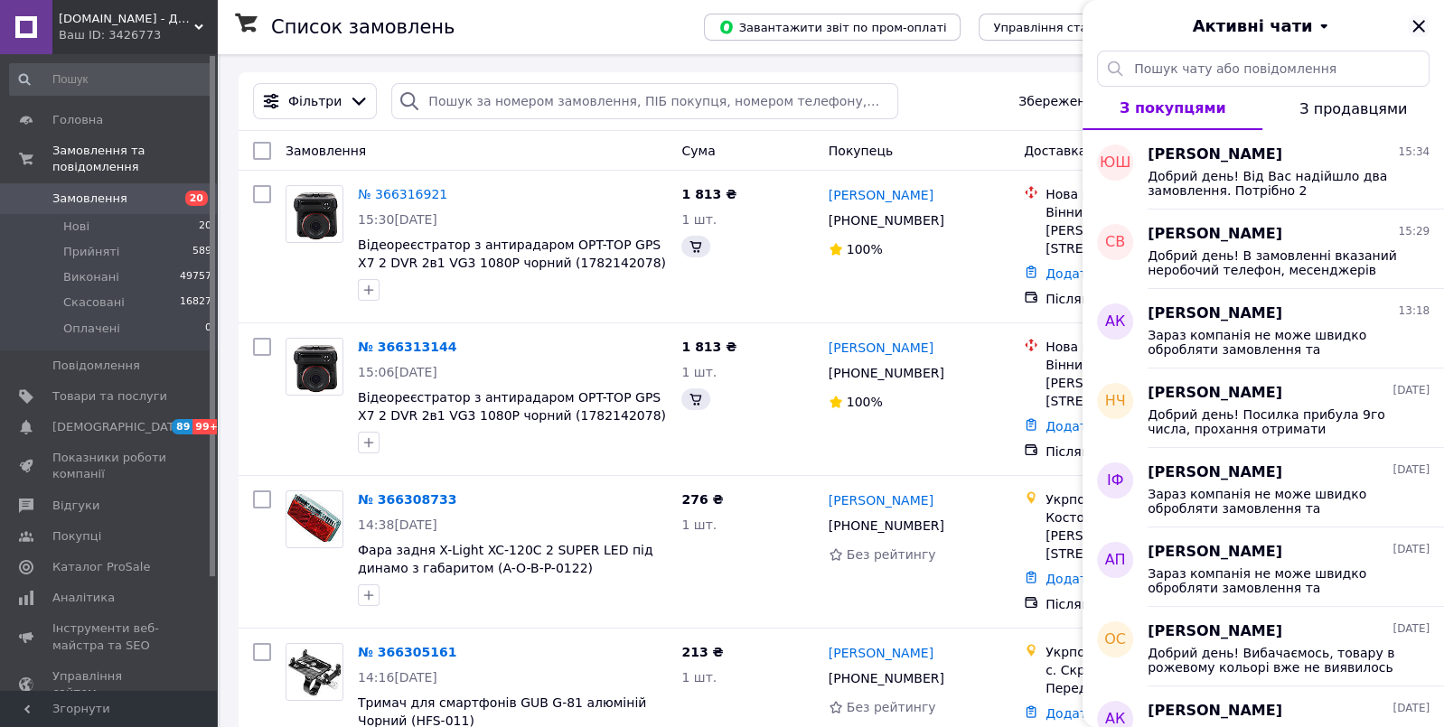
click at [1419, 23] on icon "Закрити" at bounding box center [1419, 26] width 22 height 22
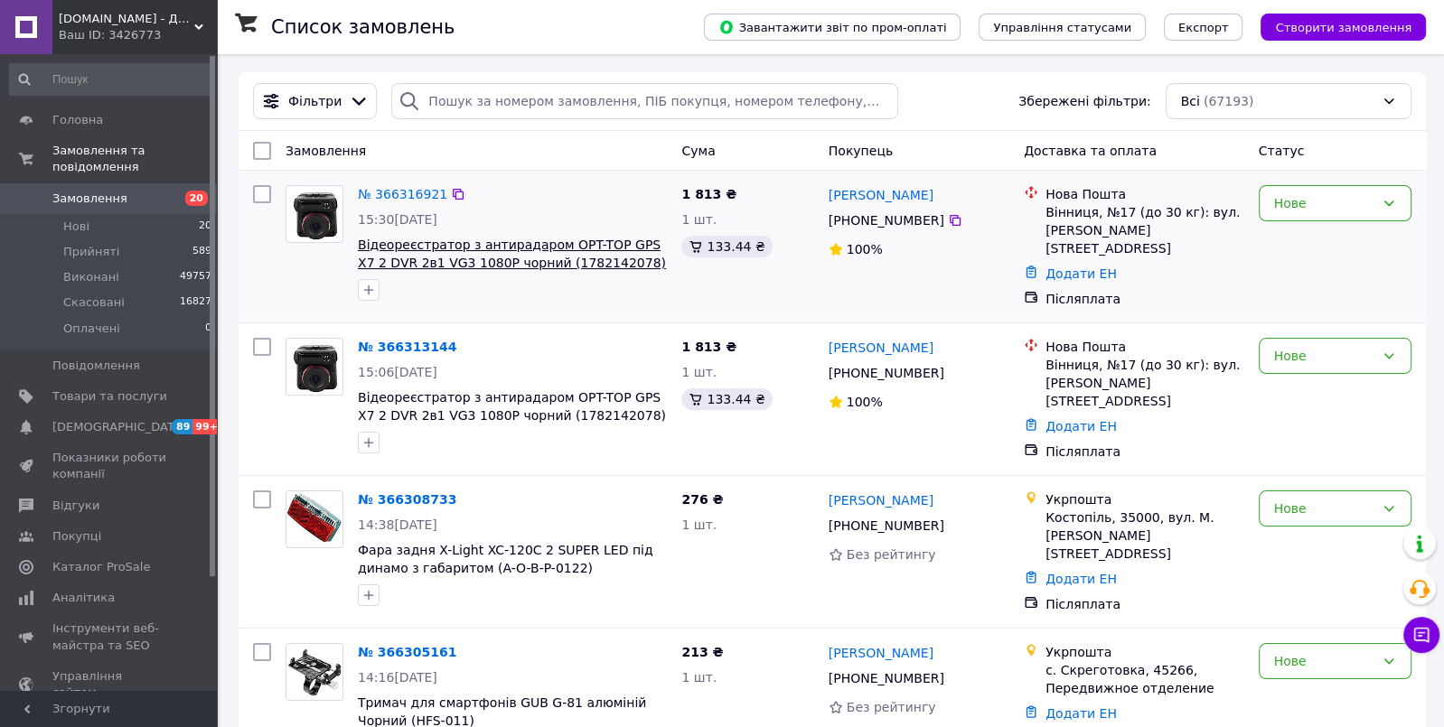
click at [434, 241] on span "Відеореєстратор з антирадаром OPT-TOP GPS X7 2 DVR 2в1 VG3 1080P чорний (178214…" at bounding box center [512, 254] width 308 height 33
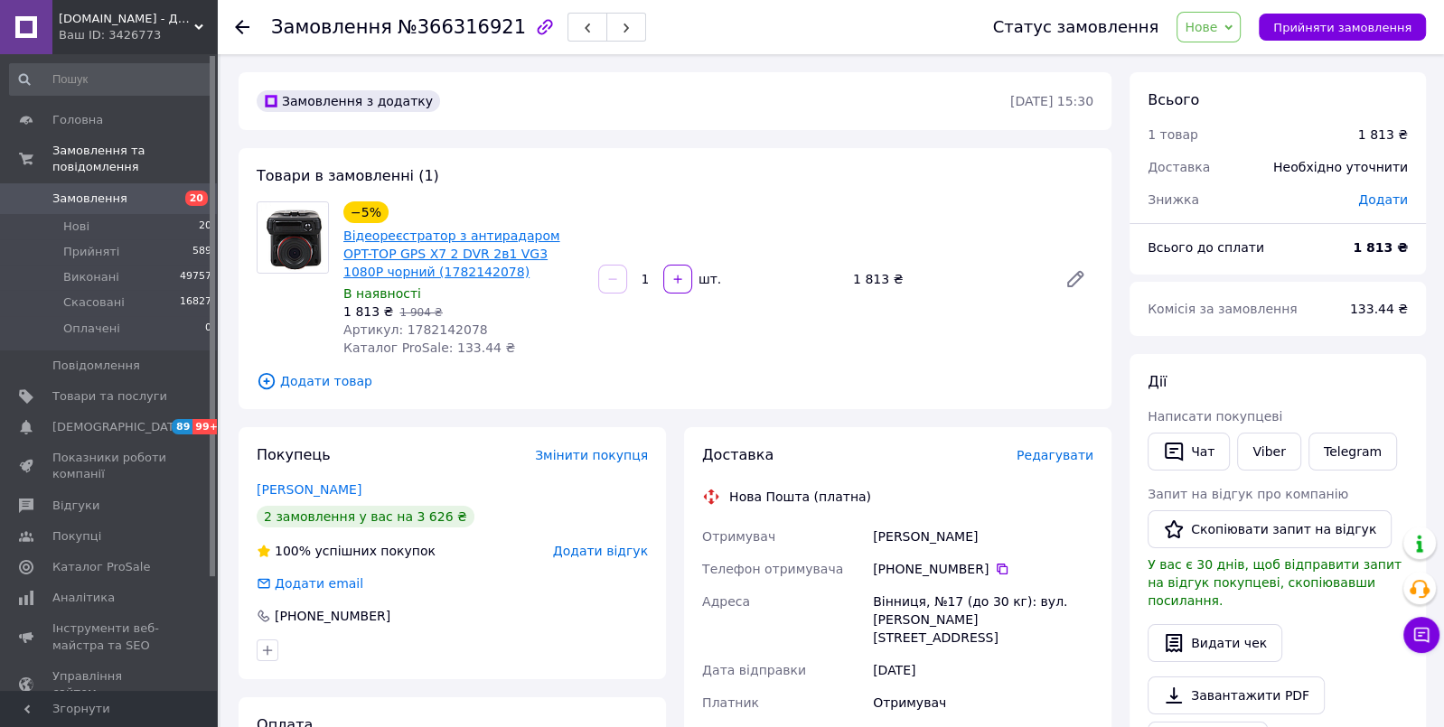
click at [434, 240] on link "Відеореєстратор з антирадаром OPT-TOP GPS X7 2 DVR 2в1 VG3 1080P чорний (178214…" at bounding box center [451, 254] width 217 height 51
click at [236, 31] on icon at bounding box center [242, 27] width 14 height 14
